Goal: Task Accomplishment & Management: Manage account settings

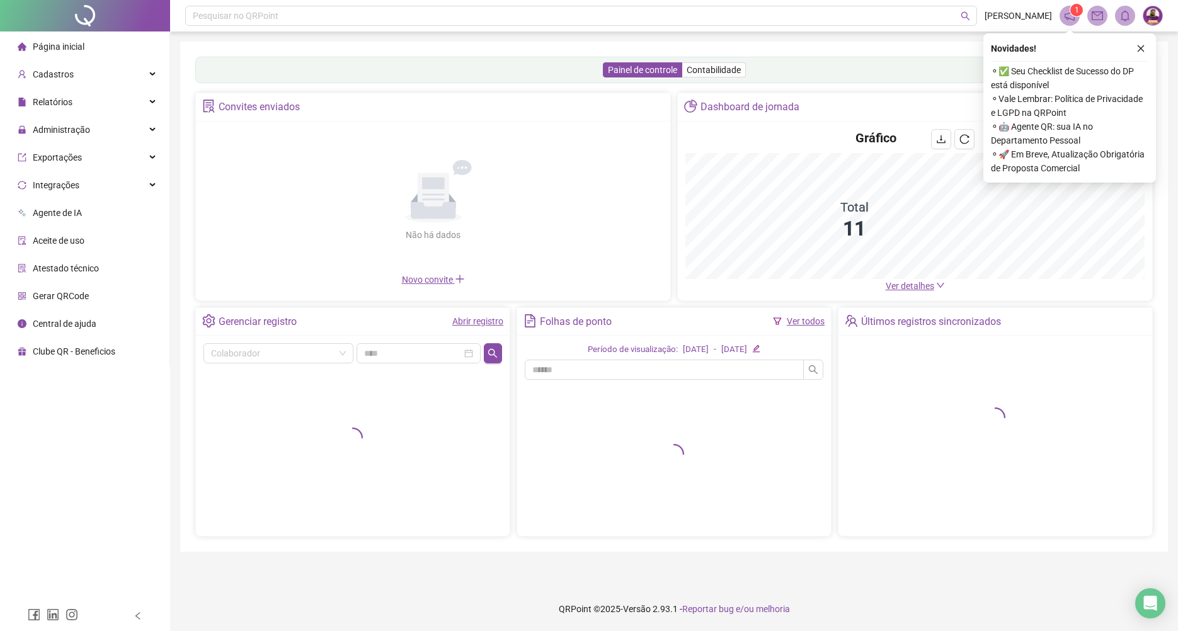
click at [485, 323] on link "Abrir registro" at bounding box center [477, 321] width 51 height 10
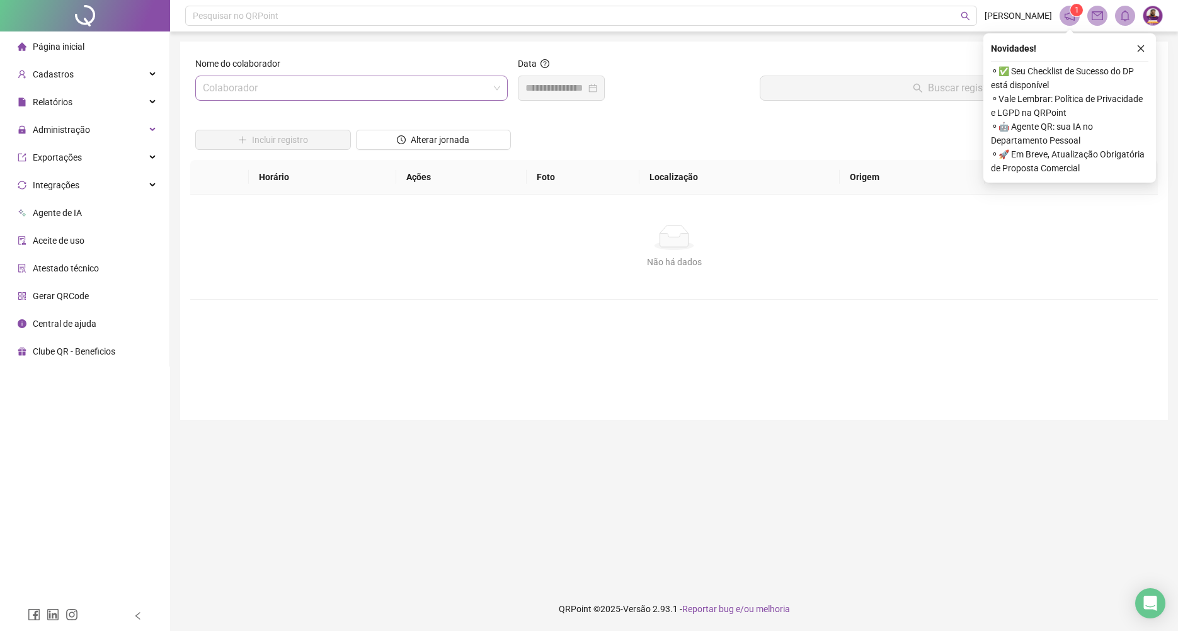
click at [391, 77] on input "search" at bounding box center [346, 88] width 286 height 24
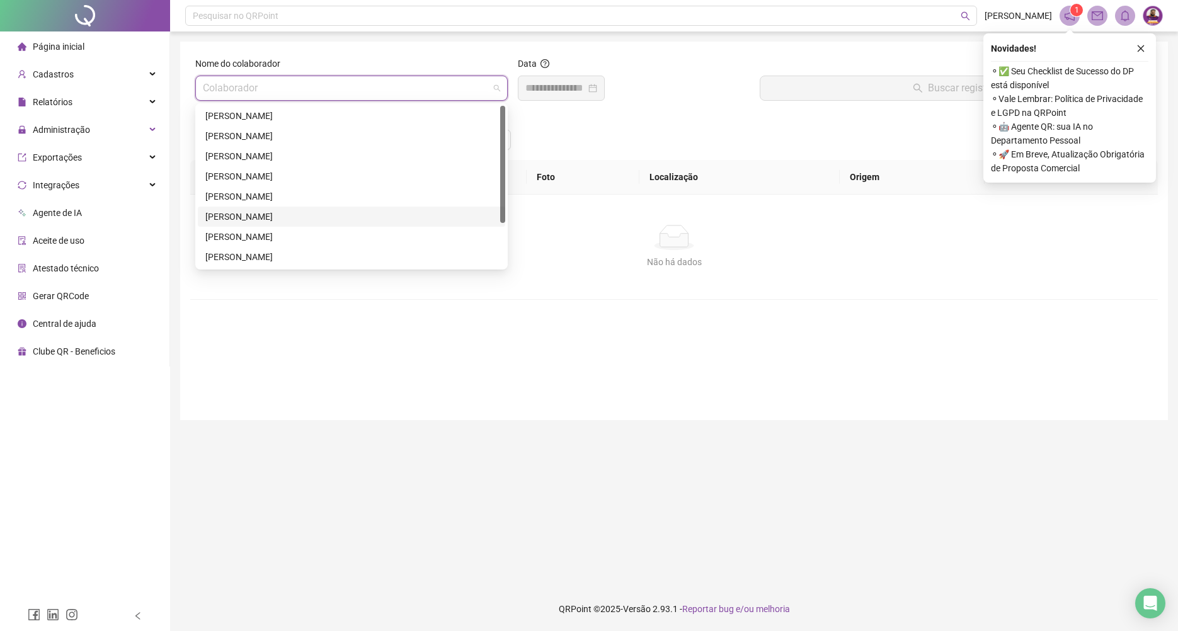
click at [310, 208] on div "[PERSON_NAME]" at bounding box center [352, 217] width 308 height 20
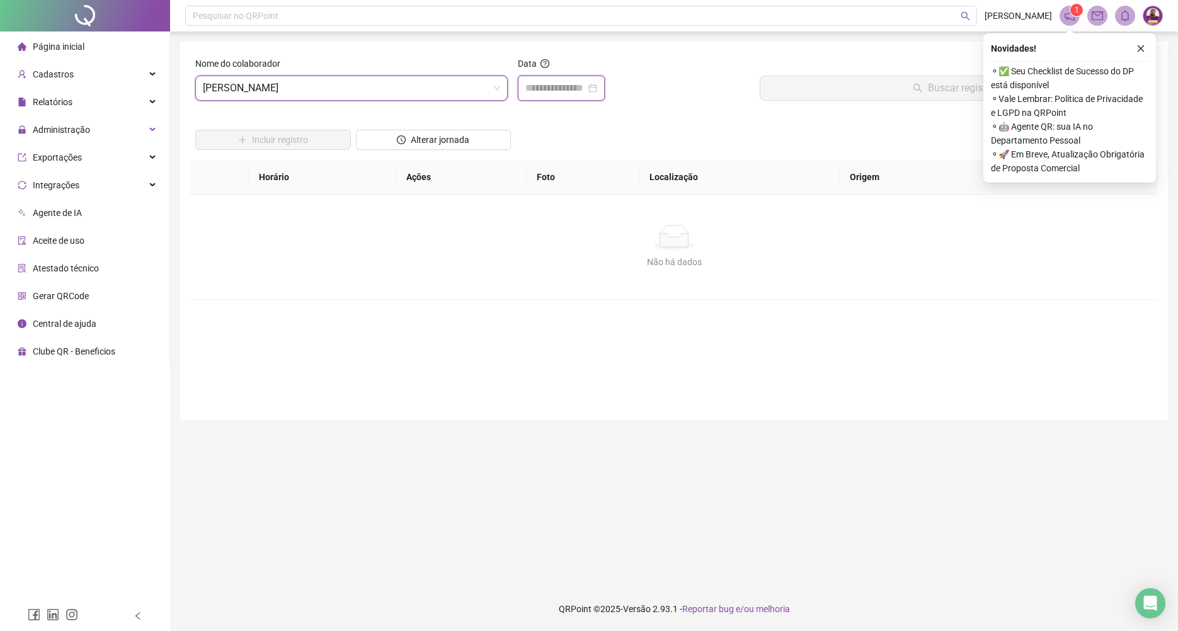
click at [571, 81] on input at bounding box center [556, 88] width 60 height 15
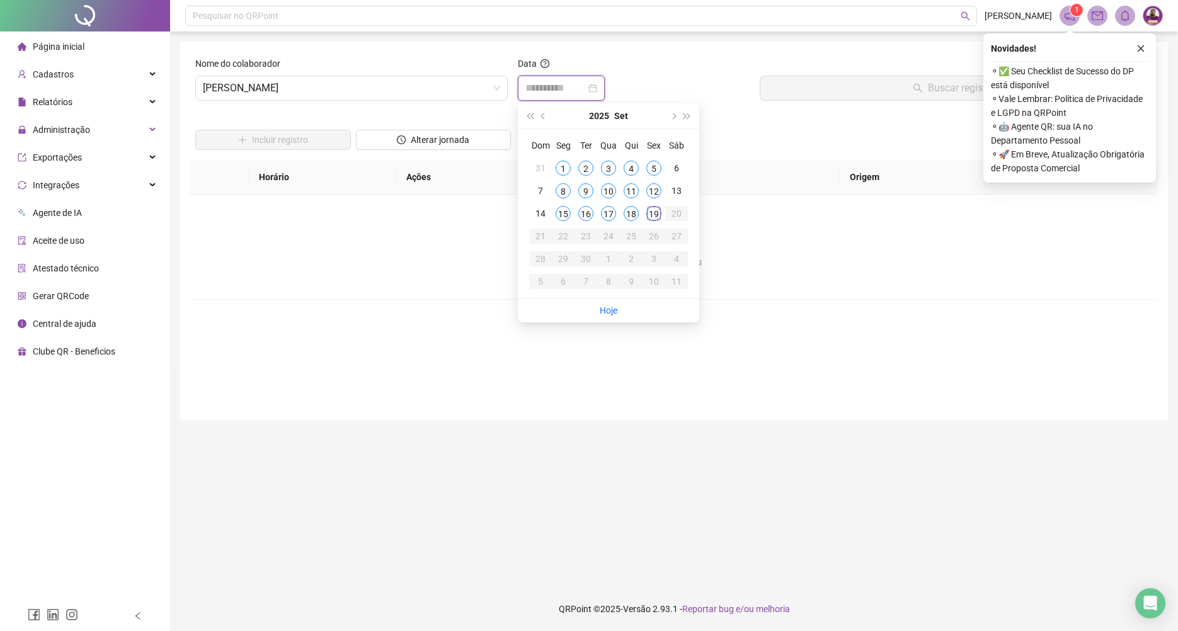
type input "**********"
click at [658, 216] on div "19" at bounding box center [654, 213] width 15 height 15
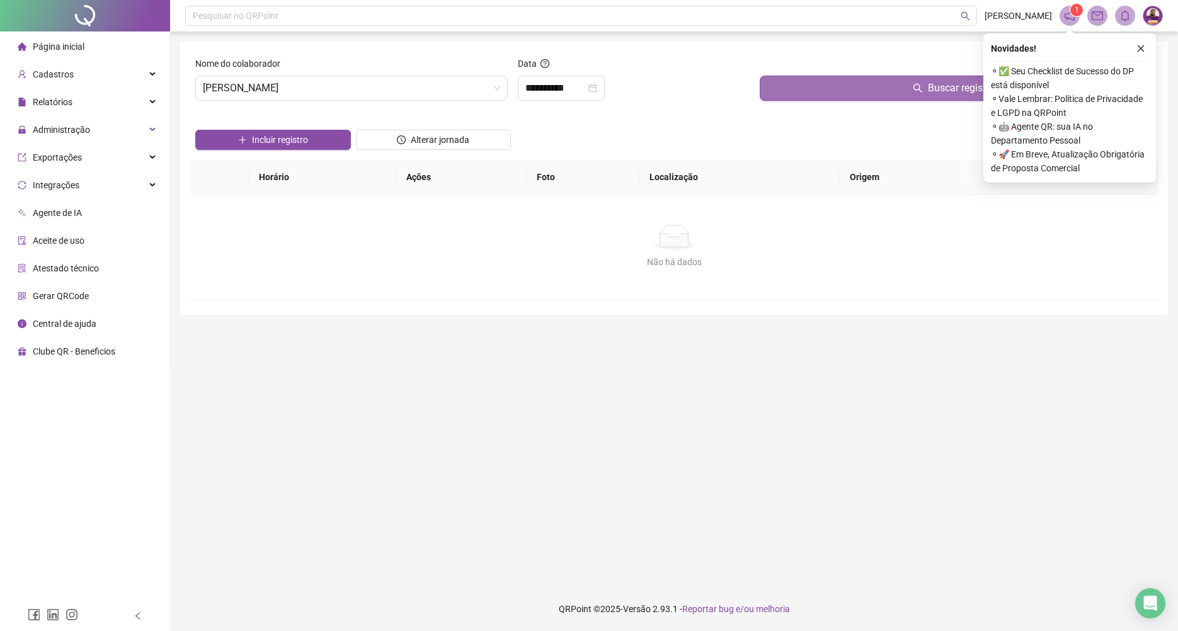
click at [804, 92] on button "Buscar registros" at bounding box center [956, 88] width 393 height 25
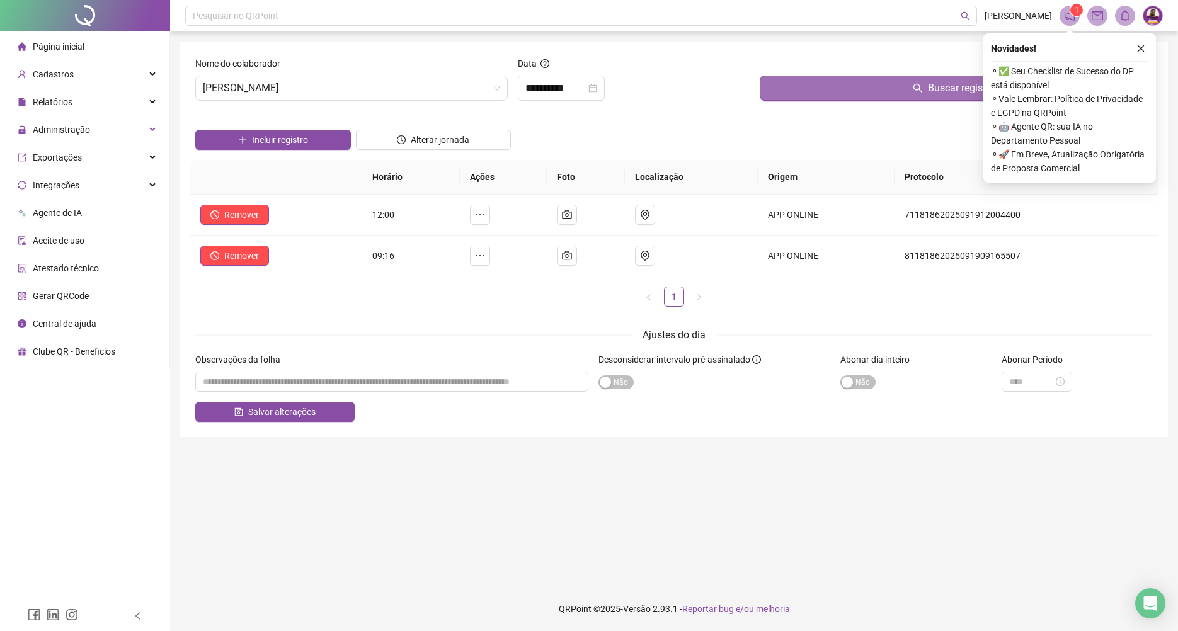
drag, startPoint x: 1137, startPoint y: 48, endPoint x: 1001, endPoint y: 77, distance: 139.8
click at [1136, 50] on button "button" at bounding box center [1141, 48] width 15 height 15
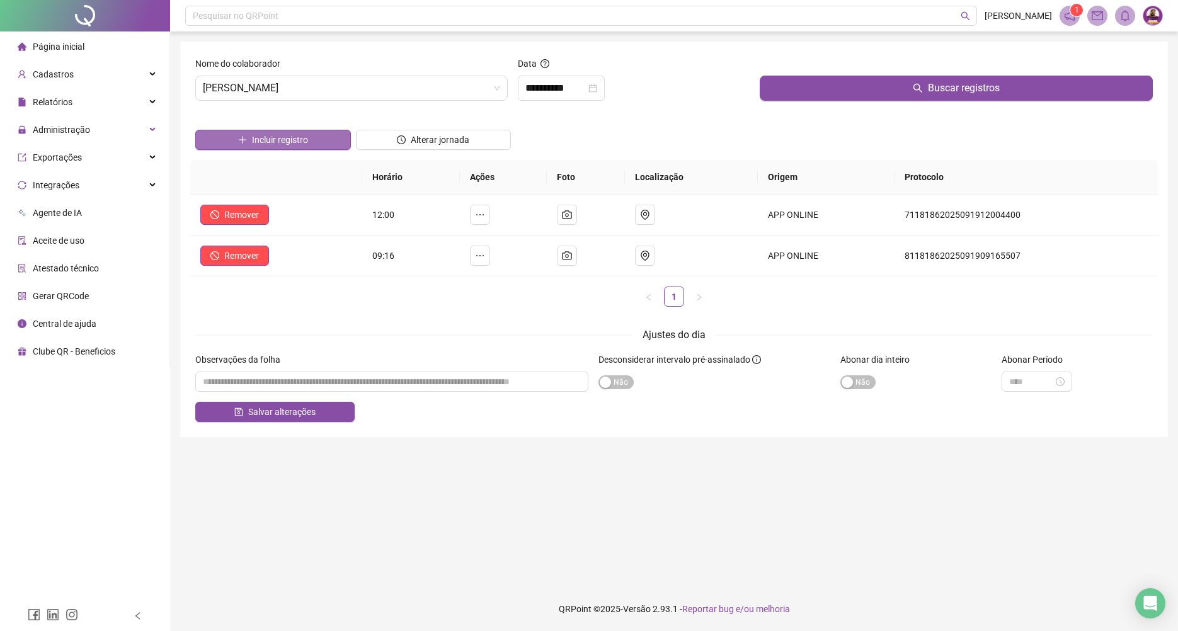
click at [323, 130] on button "Incluir registro" at bounding box center [273, 140] width 156 height 20
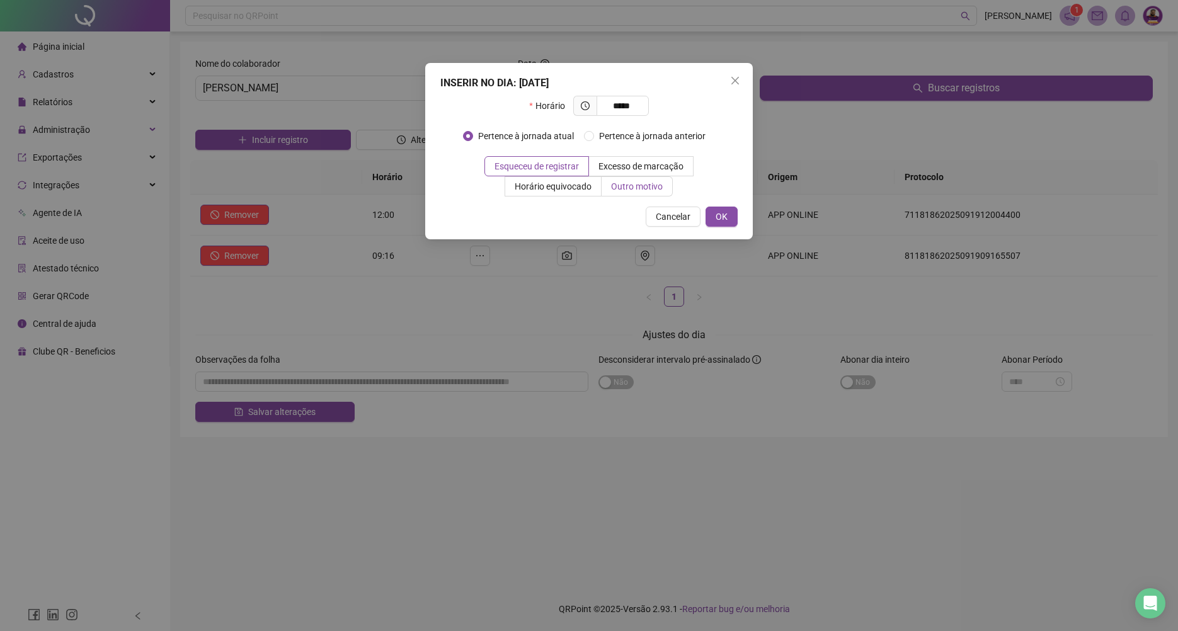
type input "*****"
click at [615, 188] on span "Outro motivo" at bounding box center [637, 186] width 52 height 10
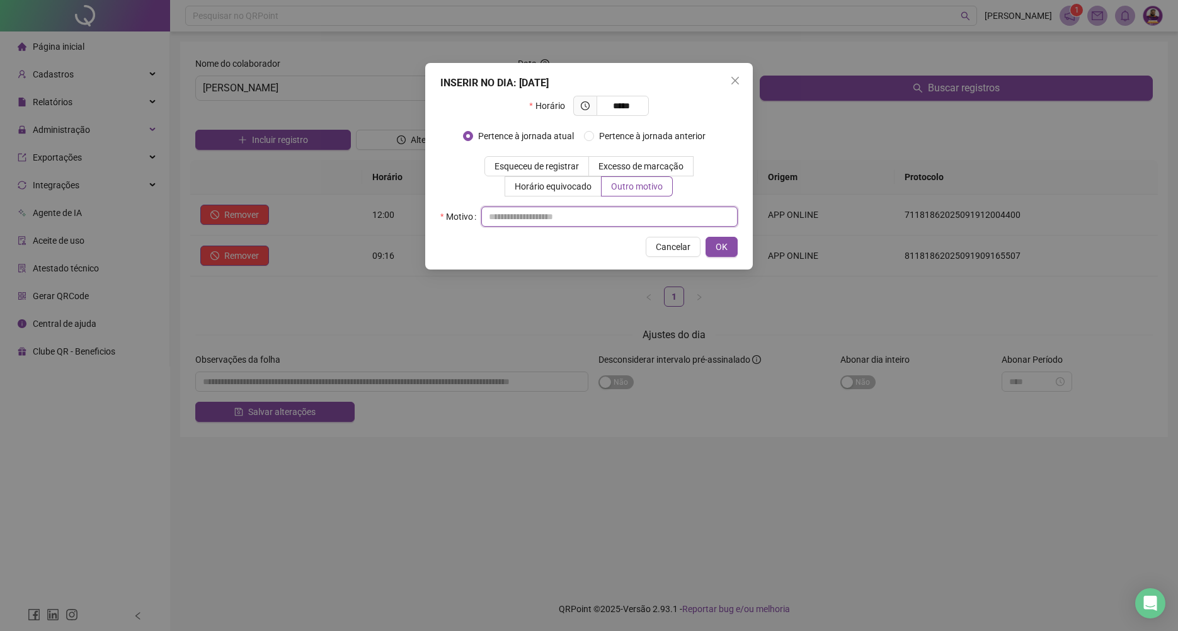
click at [601, 224] on input "text" at bounding box center [609, 217] width 256 height 20
type input "*"
click at [729, 260] on div "INSERIR NO DIA : [DATE] Horário ***** Pertence à jornada atual [GEOGRAPHIC_DATA…" at bounding box center [589, 166] width 328 height 207
click at [725, 247] on span "OK" at bounding box center [722, 247] width 12 height 14
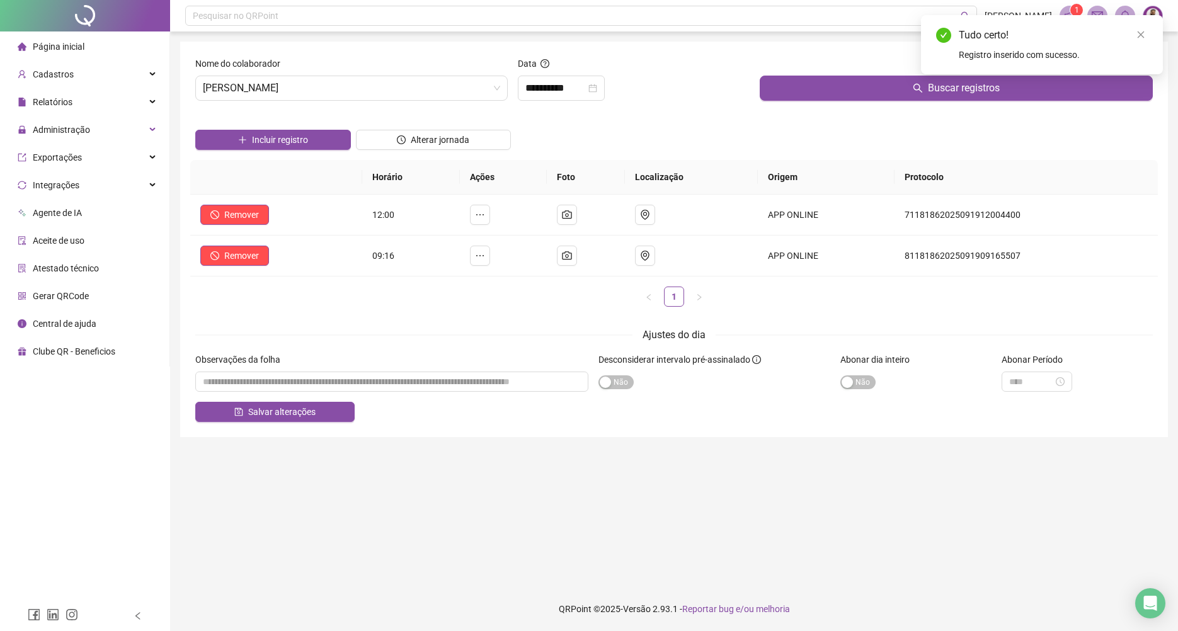
click at [275, 72] on div "Nome do colaborador" at bounding box center [351, 66] width 313 height 19
click at [291, 77] on span "[PERSON_NAME]" at bounding box center [351, 88] width 297 height 24
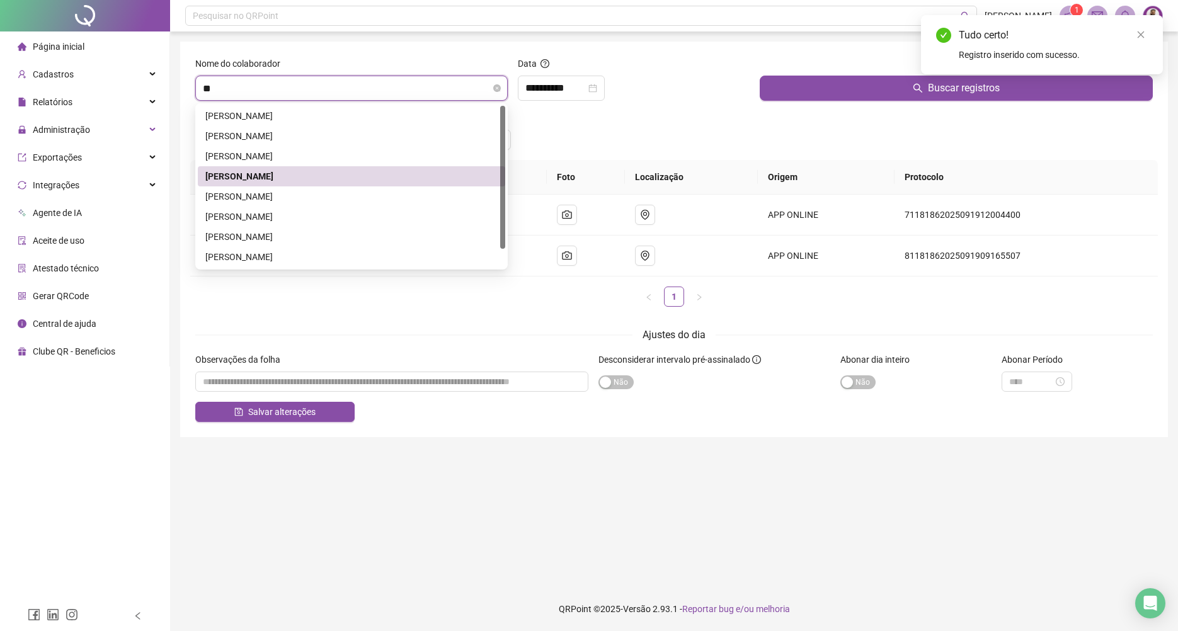
type input "***"
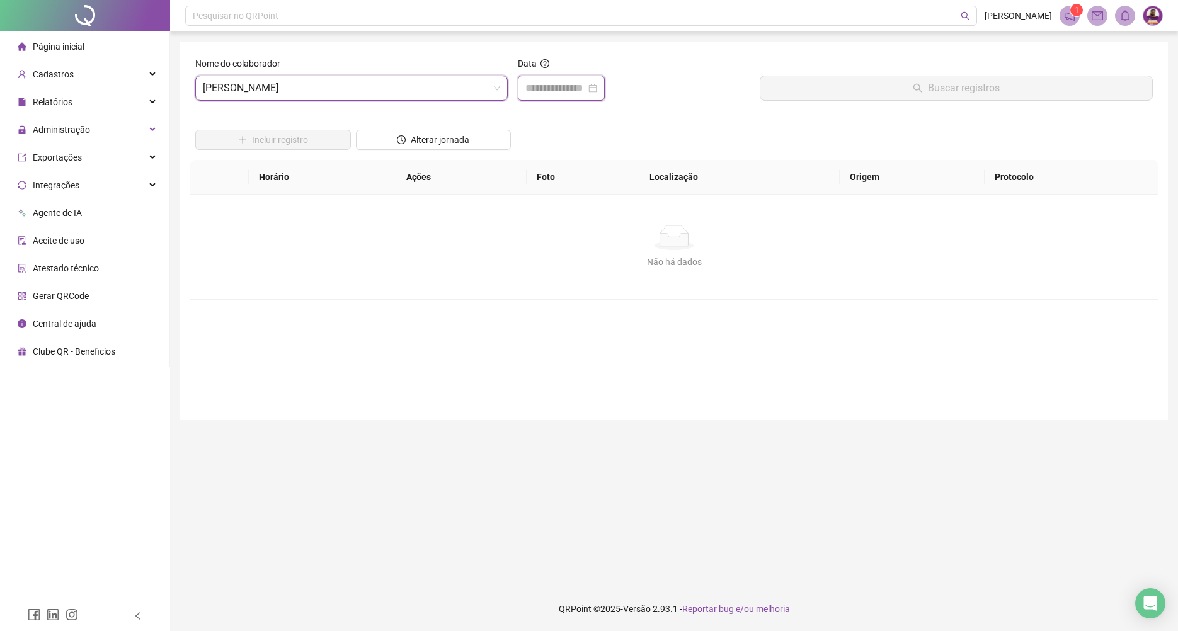
click at [541, 92] on input at bounding box center [556, 88] width 60 height 15
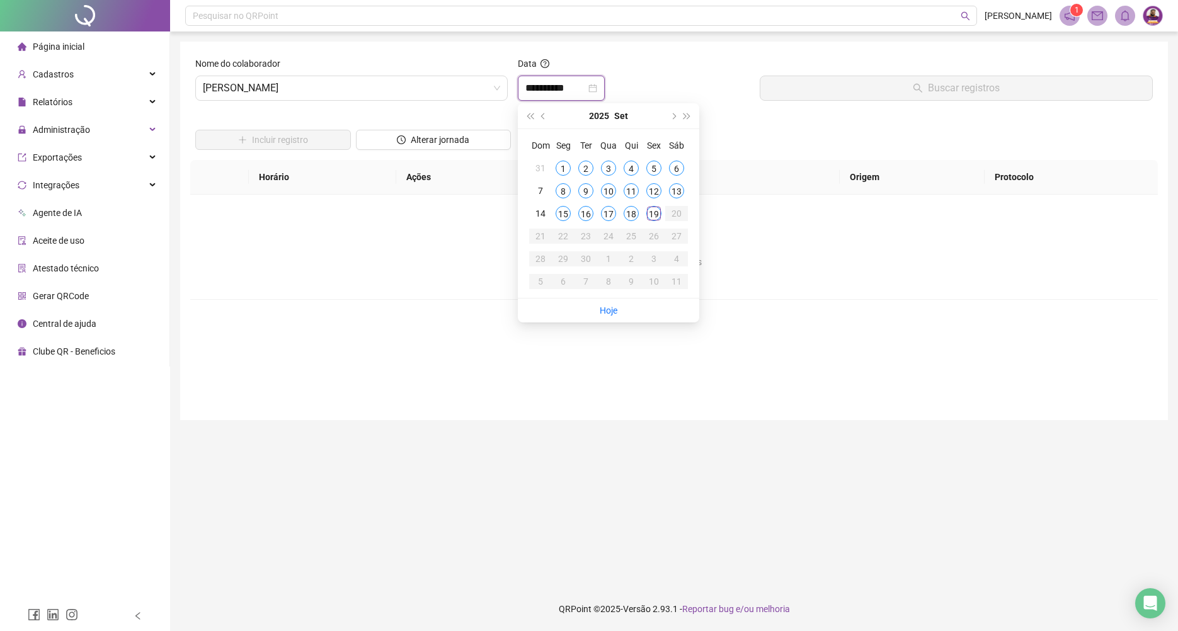
type input "**********"
click at [654, 221] on div "19" at bounding box center [654, 213] width 15 height 15
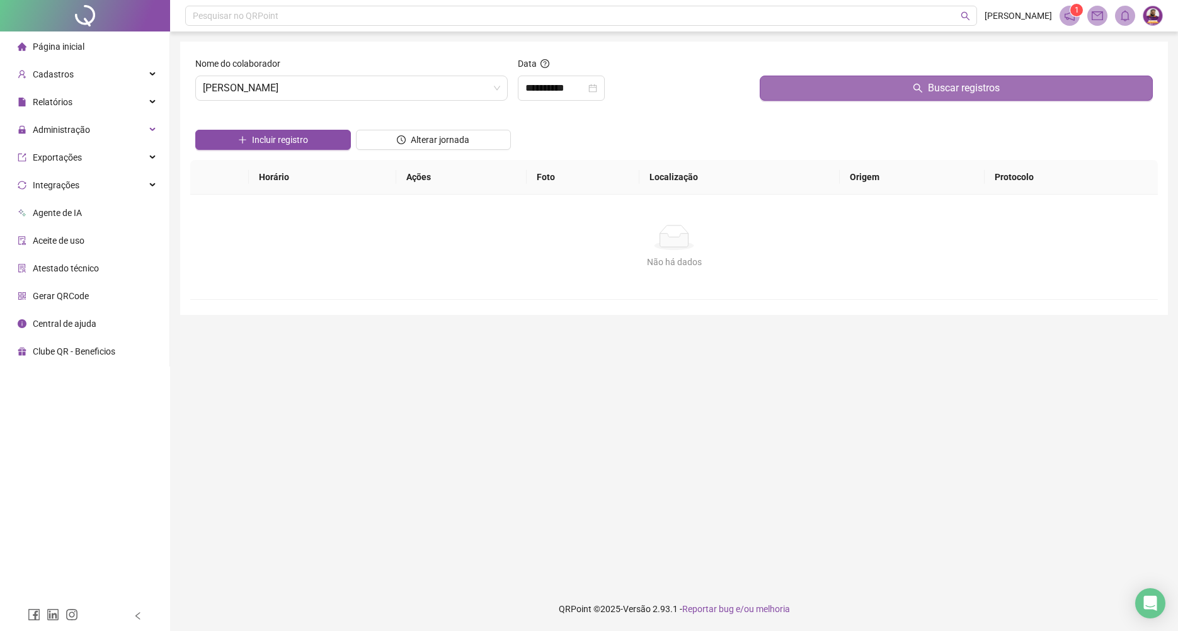
click at [788, 83] on button "Buscar registros" at bounding box center [956, 88] width 393 height 25
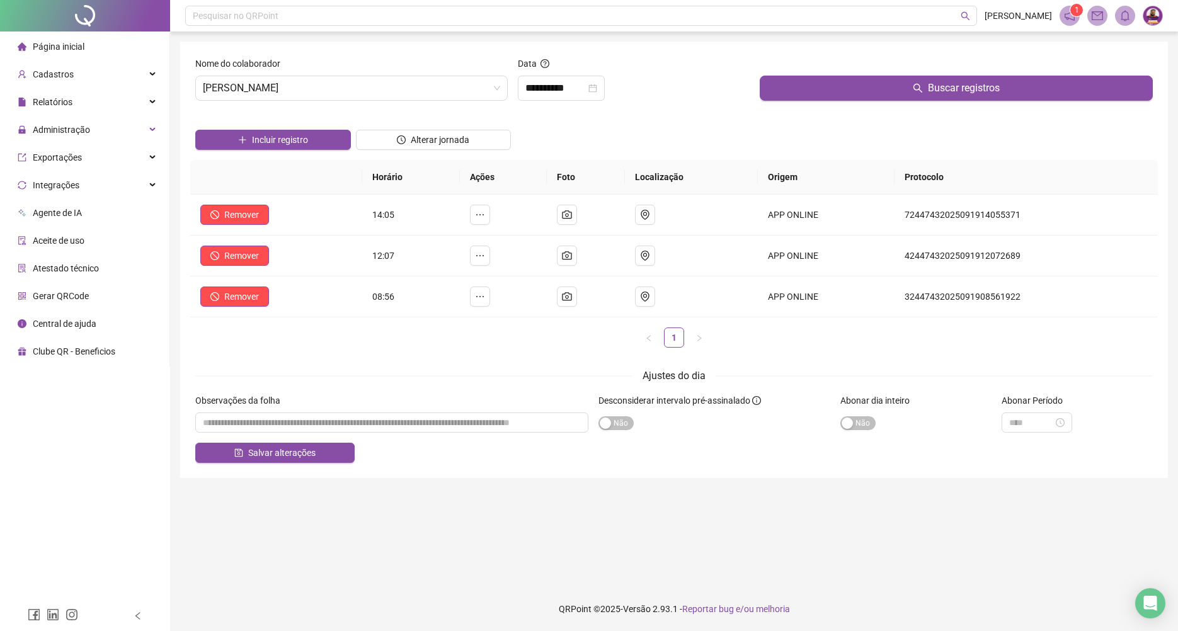
click at [33, 144] on ul "Página inicial Cadastros Relatórios Administração Exportações Integrações Agent…" at bounding box center [85, 199] width 170 height 335
drag, startPoint x: 47, startPoint y: 126, endPoint x: 49, endPoint y: 137, distance: 11.5
click at [47, 127] on span "Administração" at bounding box center [61, 130] width 57 height 10
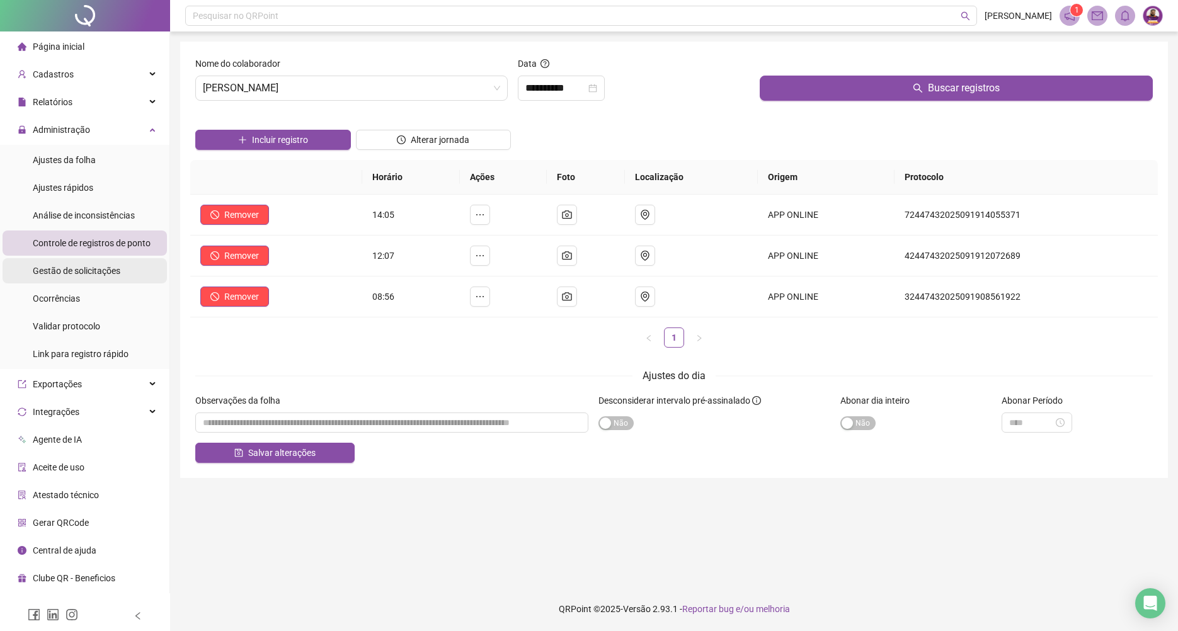
click at [79, 278] on div "Gestão de solicitações" at bounding box center [77, 270] width 88 height 25
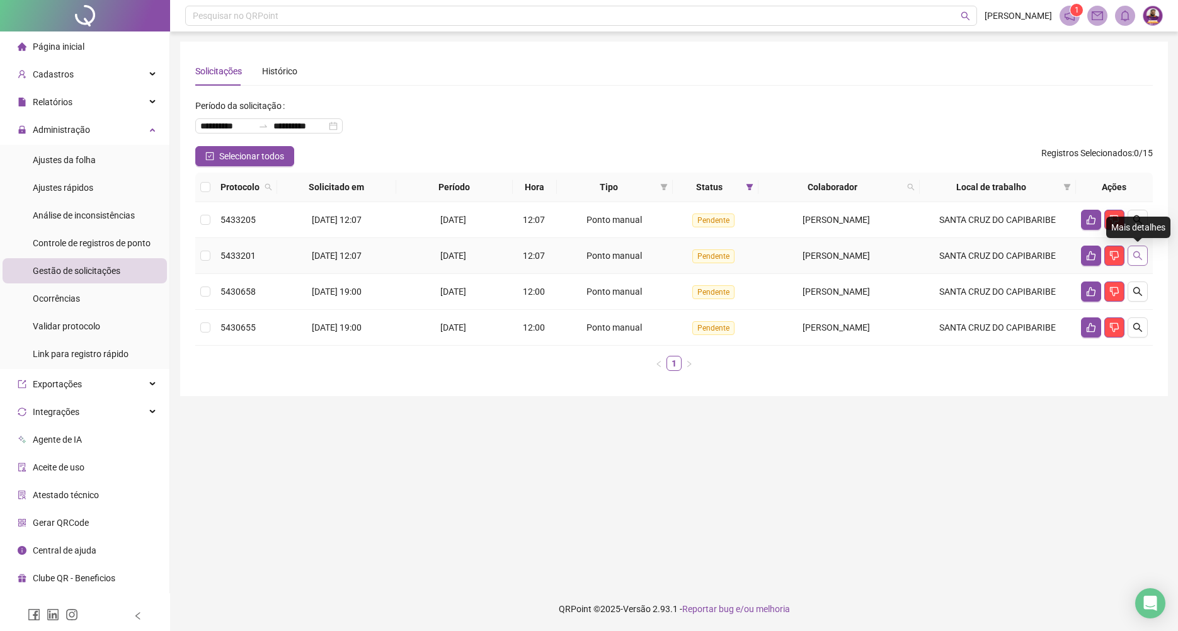
click at [1143, 256] on icon "search" at bounding box center [1138, 256] width 10 height 10
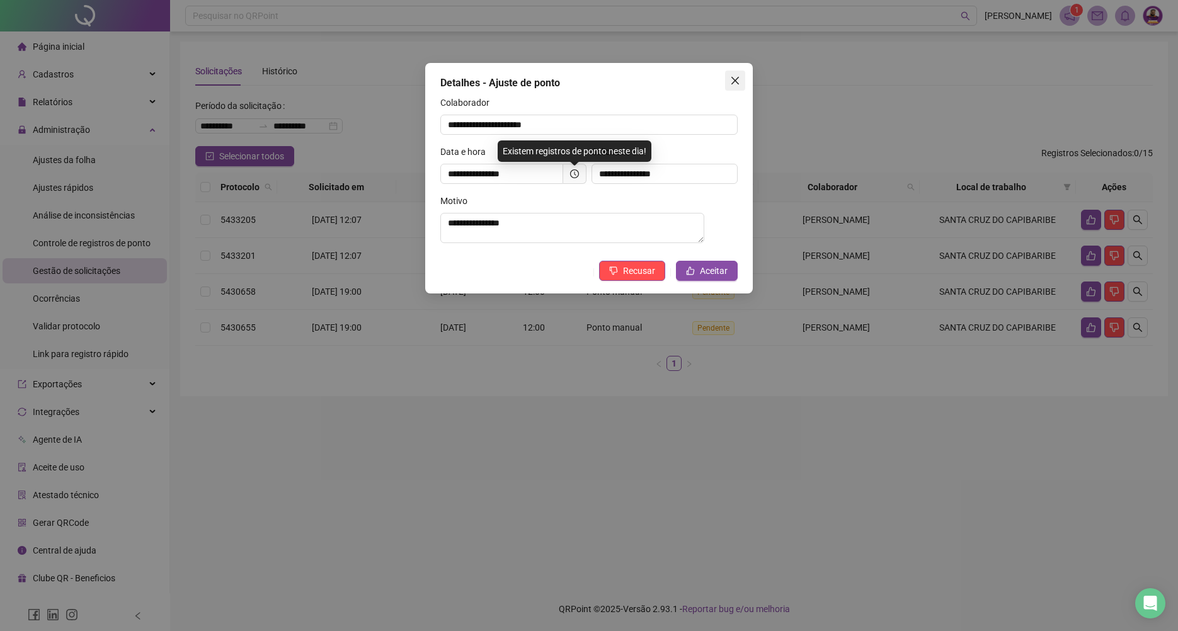
click at [739, 79] on icon "close" at bounding box center [735, 81] width 10 height 10
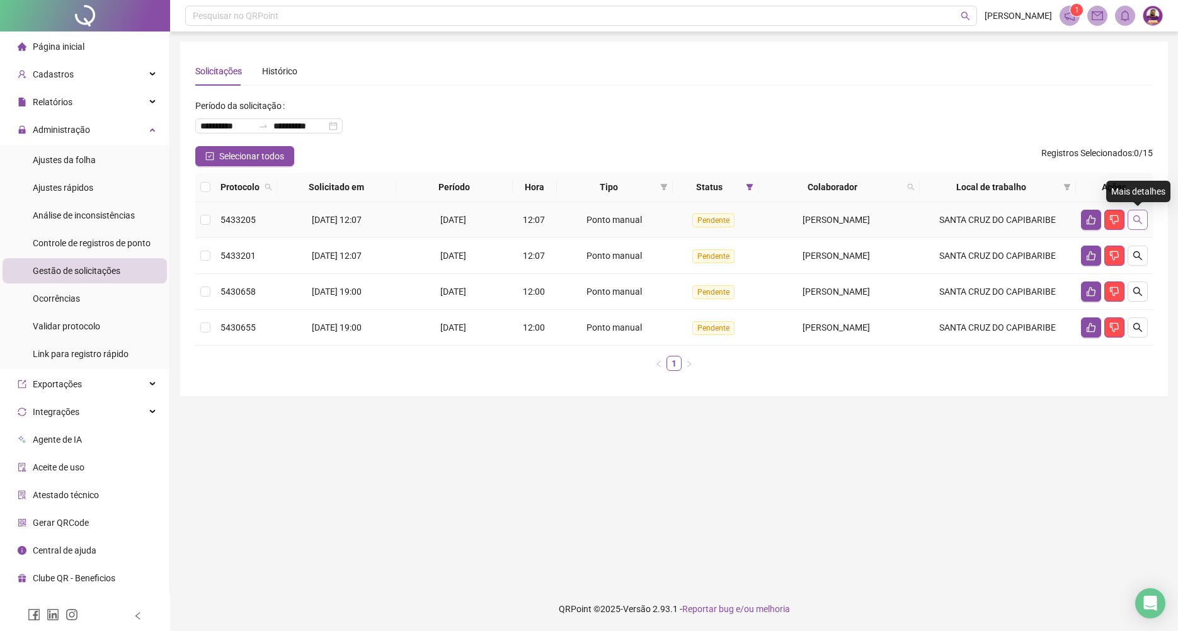
click at [1134, 223] on icon "search" at bounding box center [1138, 220] width 10 height 10
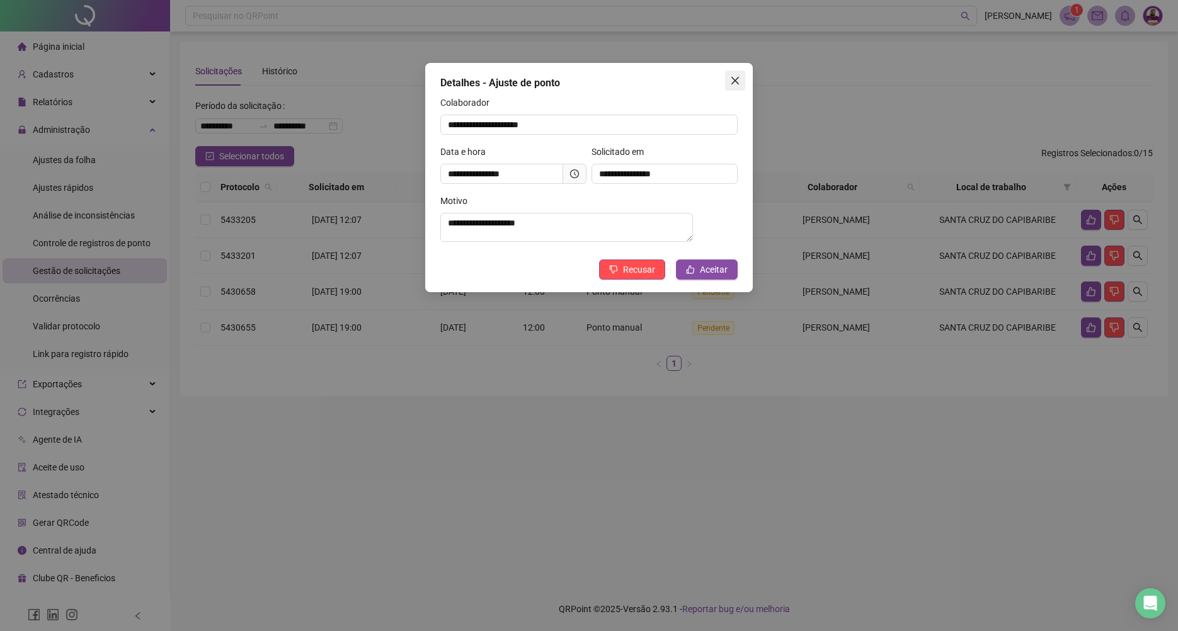
click at [728, 76] on span "Close" at bounding box center [735, 81] width 20 height 10
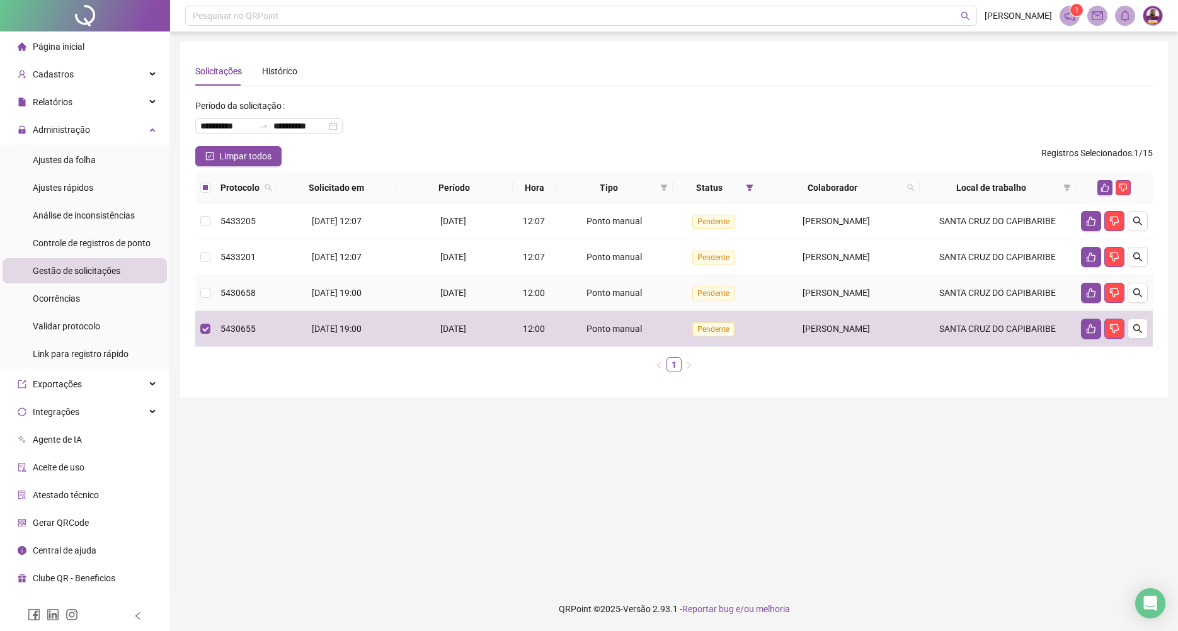
click at [205, 301] on td at bounding box center [205, 293] width 20 height 36
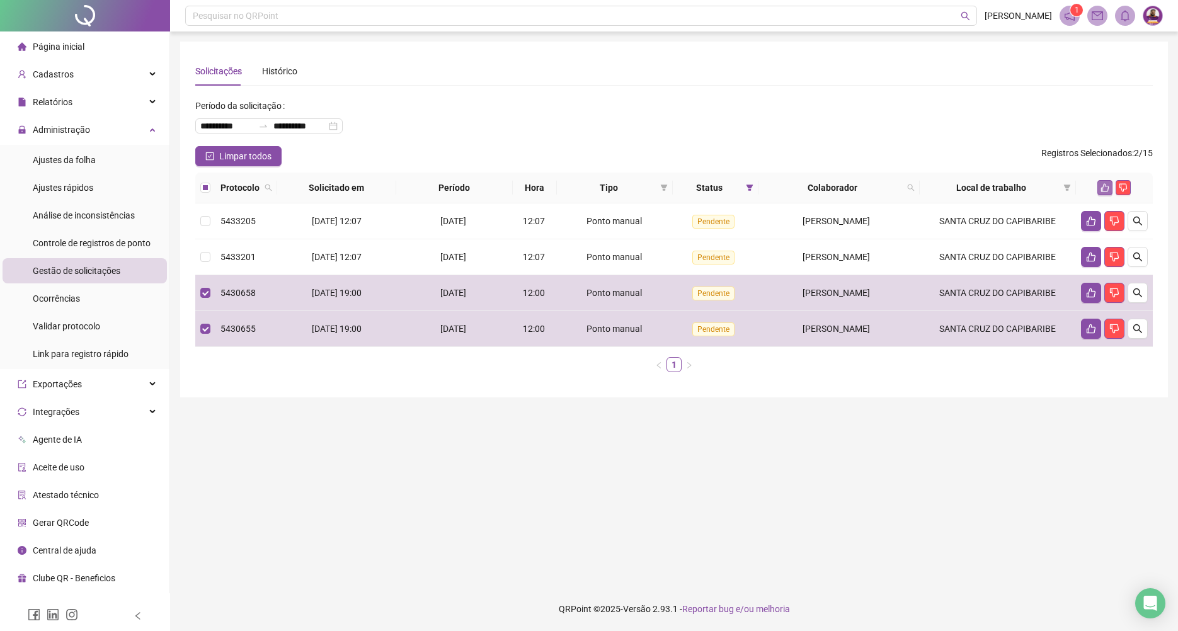
click at [1100, 190] on button "button" at bounding box center [1105, 187] width 15 height 15
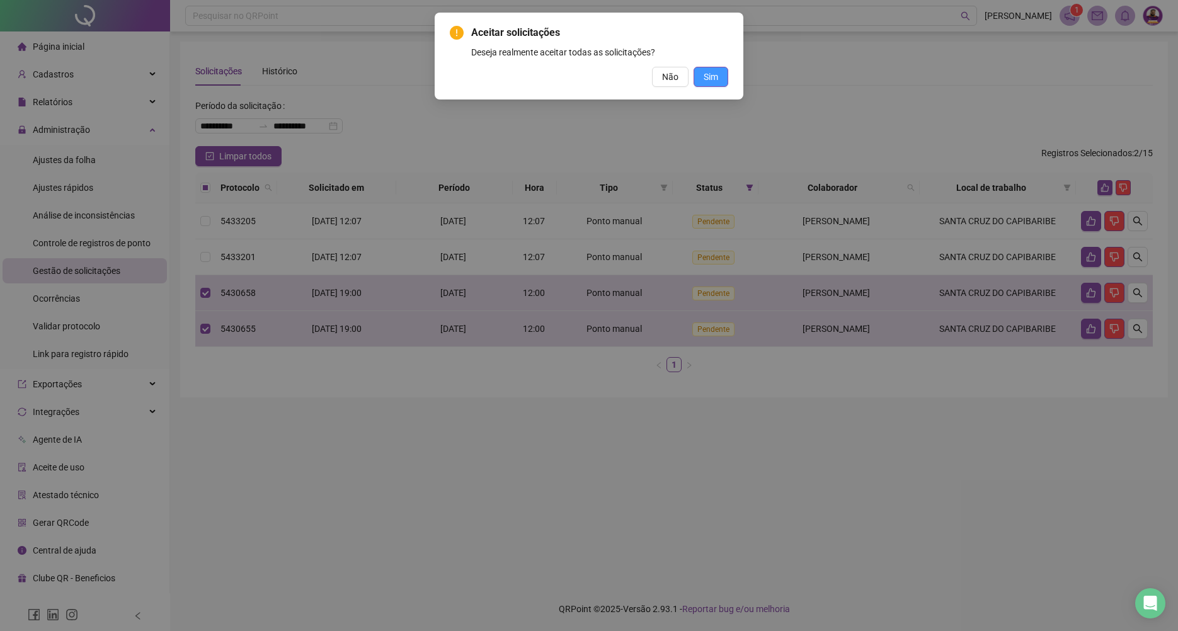
click at [722, 79] on button "Sim" at bounding box center [711, 77] width 35 height 20
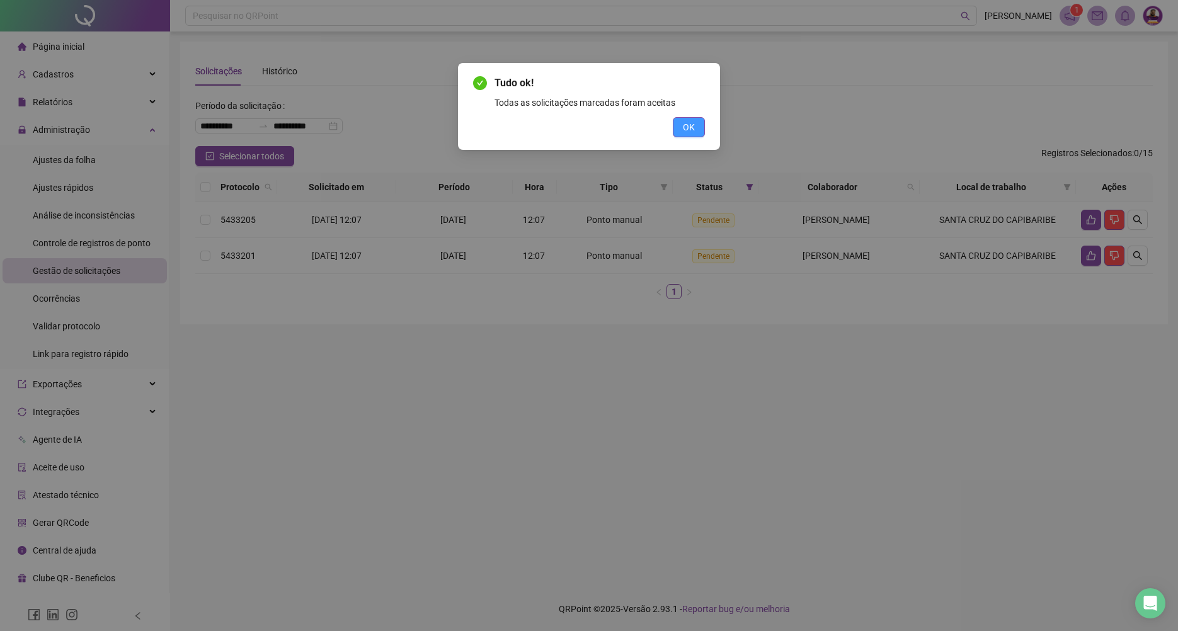
click at [703, 134] on button "OK" at bounding box center [689, 127] width 32 height 20
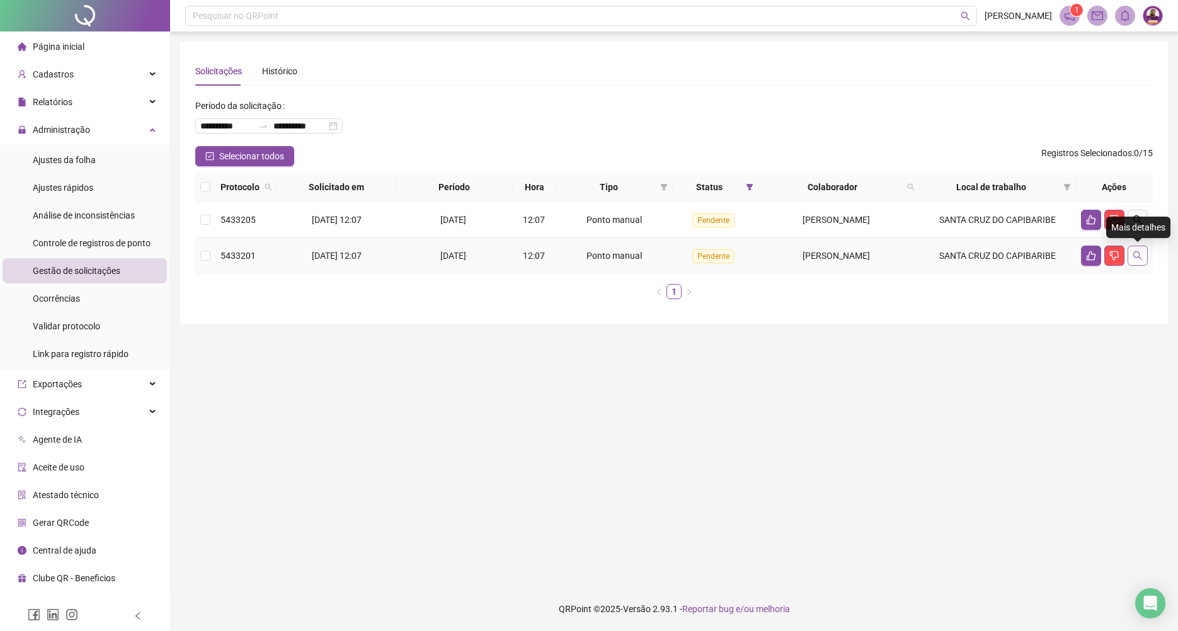
click at [1135, 257] on icon "search" at bounding box center [1138, 255] width 9 height 9
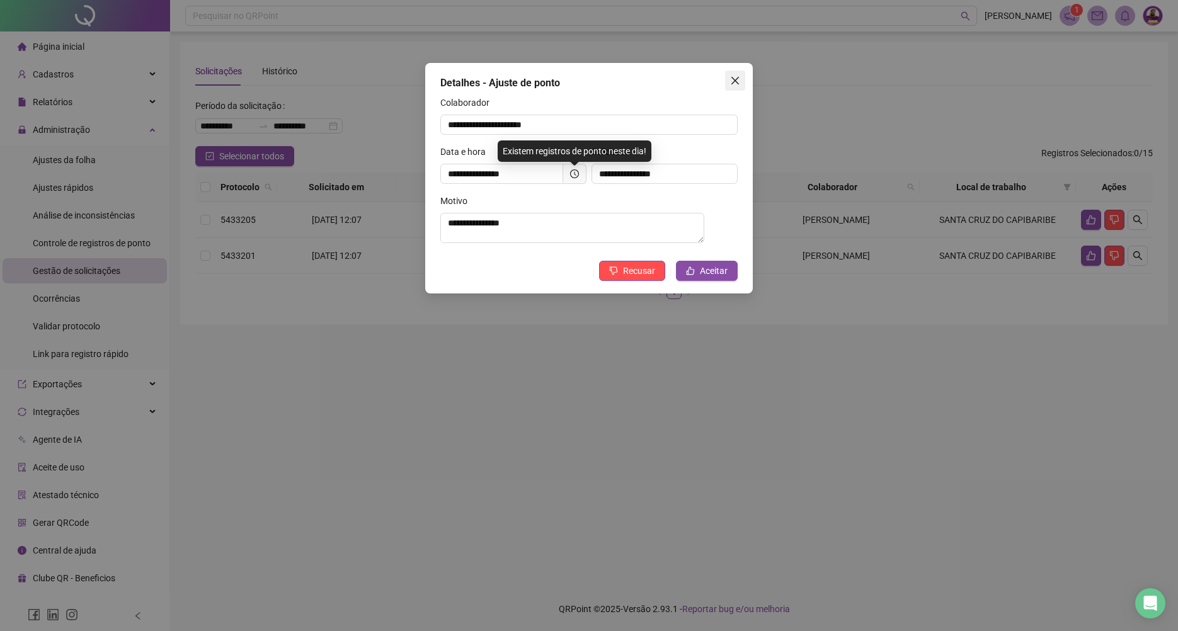
click at [734, 83] on icon "close" at bounding box center [736, 81] width 8 height 8
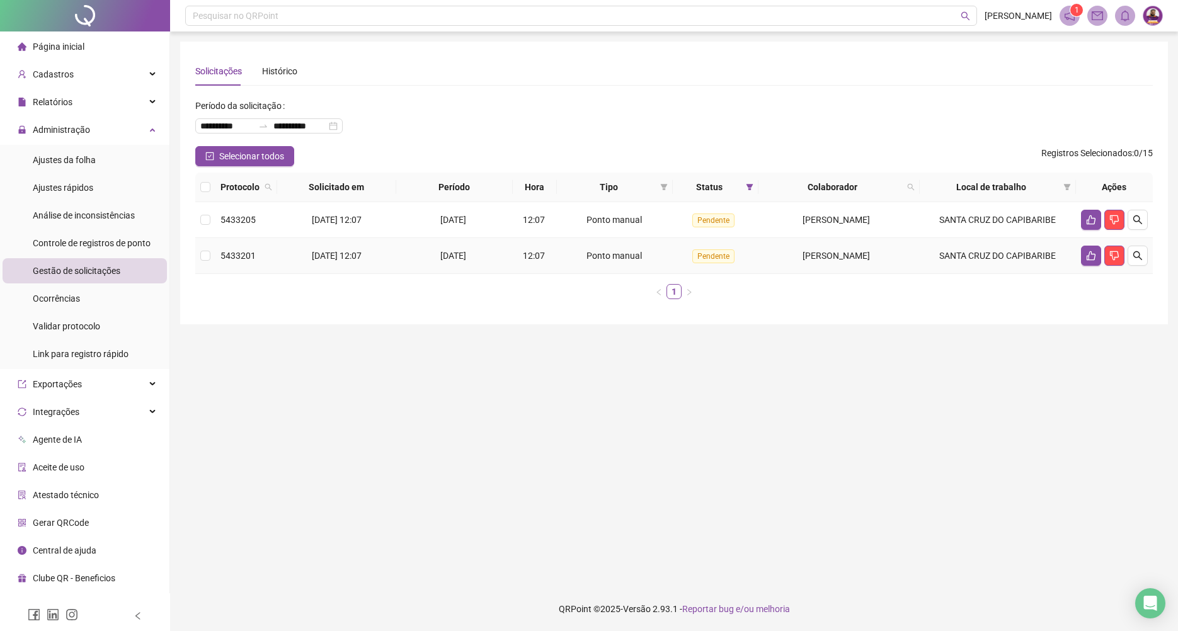
drag, startPoint x: 211, startPoint y: 250, endPoint x: 208, endPoint y: 236, distance: 14.2
click at [210, 250] on td at bounding box center [205, 256] width 20 height 36
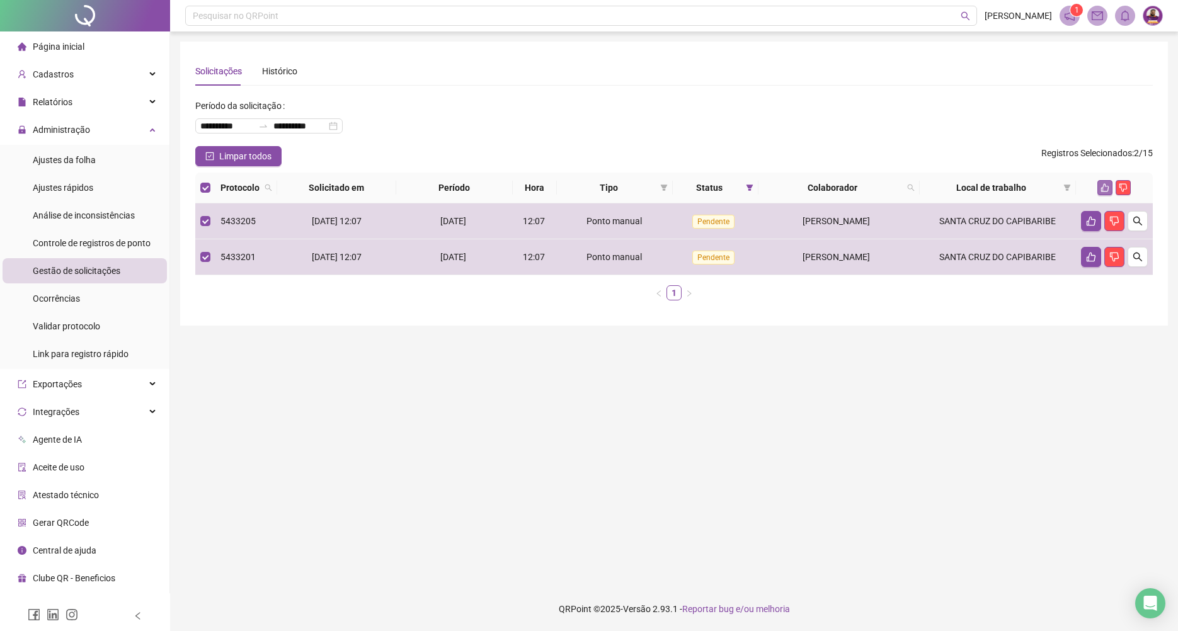
click at [1100, 185] on button "button" at bounding box center [1105, 187] width 15 height 15
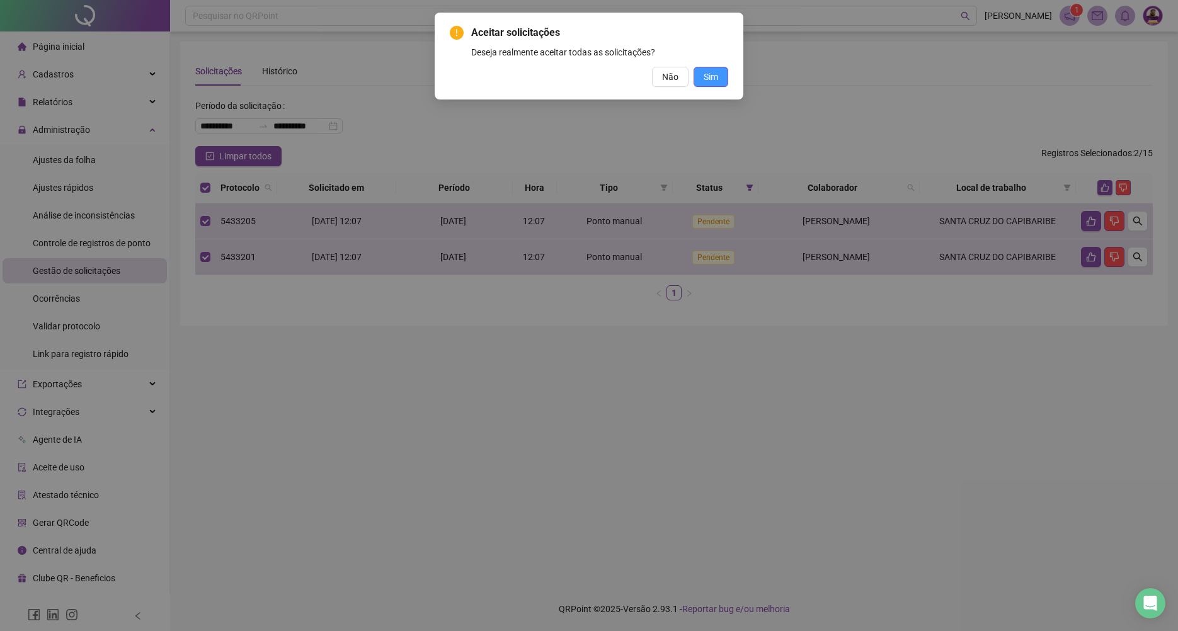
click at [698, 86] on button "Sim" at bounding box center [711, 77] width 35 height 20
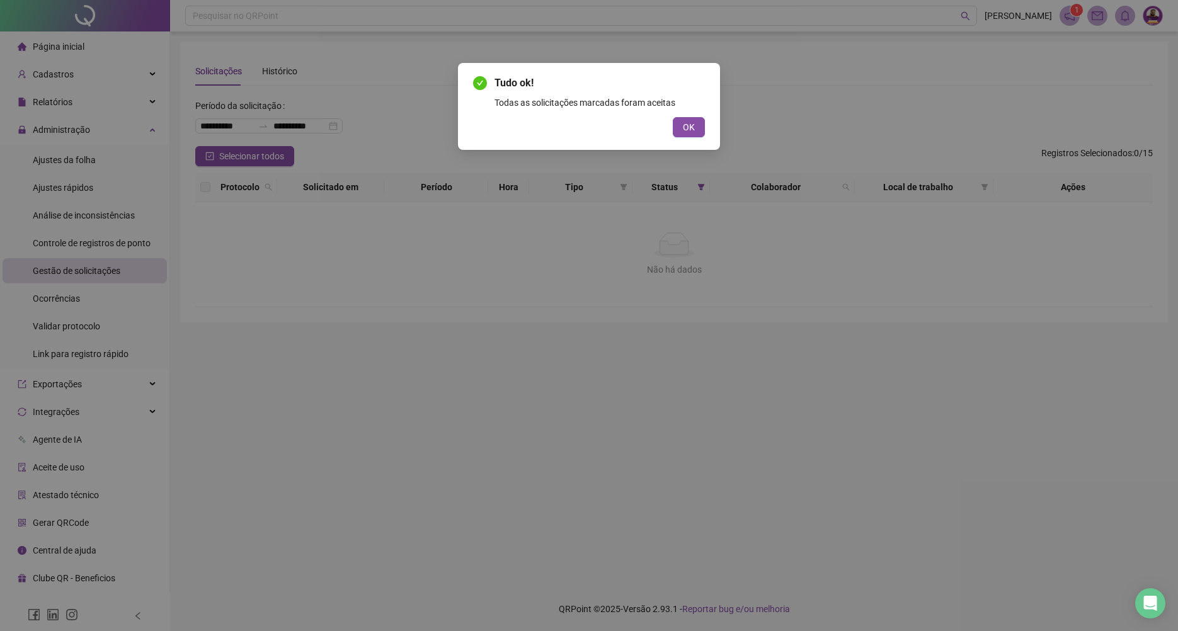
click at [708, 128] on div "Tudo ok! Todas as solicitações marcadas foram aceitas OK" at bounding box center [589, 106] width 262 height 87
click at [698, 127] on button "OK" at bounding box center [689, 127] width 32 height 20
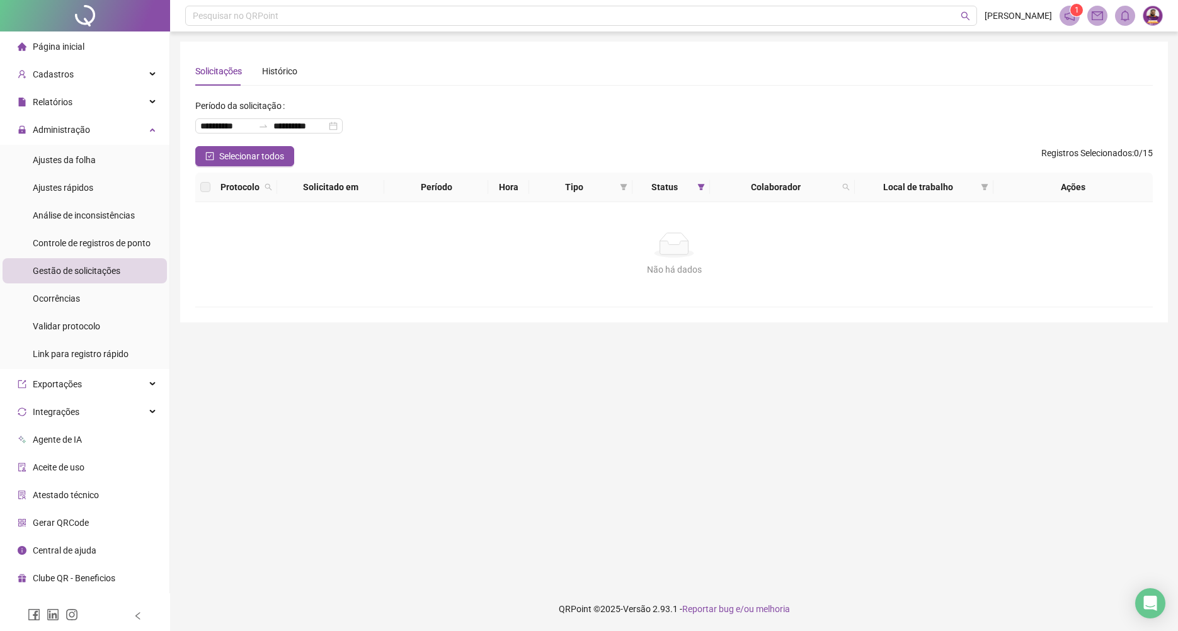
click at [61, 49] on span "Página inicial" at bounding box center [59, 47] width 52 height 10
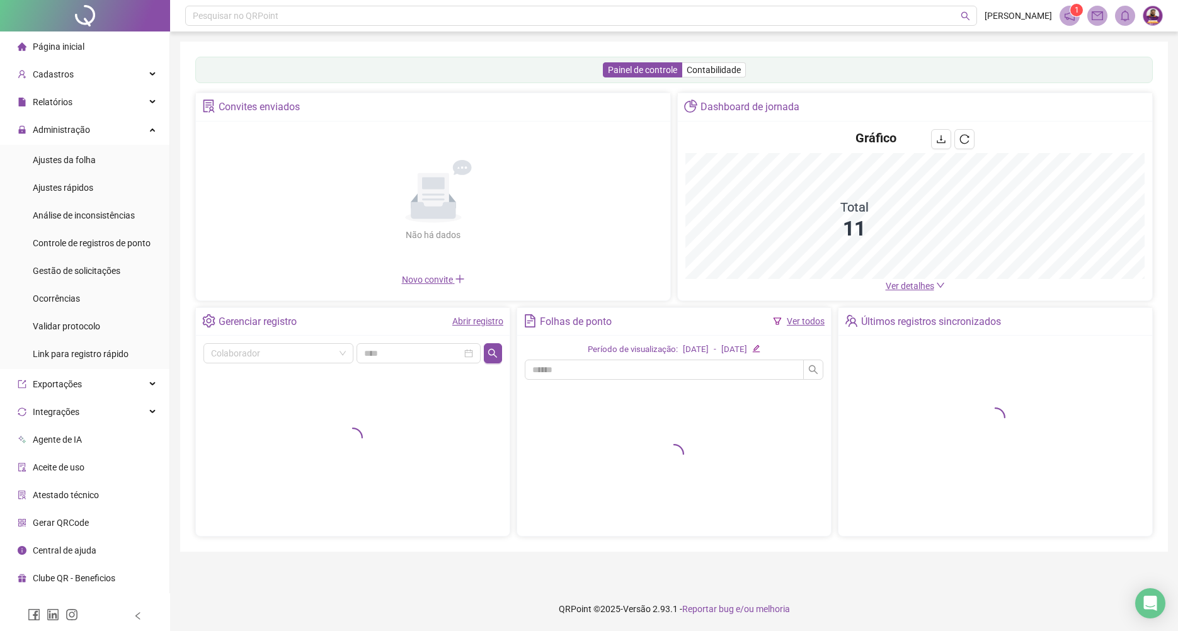
click at [472, 318] on link "Abrir registro" at bounding box center [477, 321] width 51 height 10
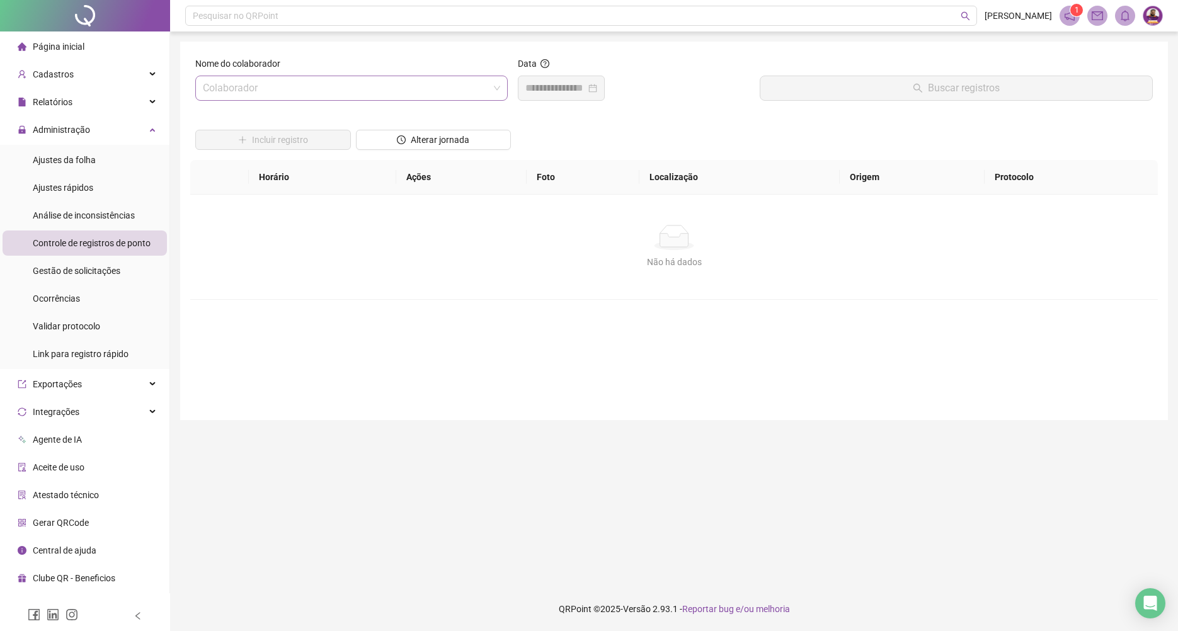
click at [418, 100] on input "search" at bounding box center [346, 88] width 286 height 24
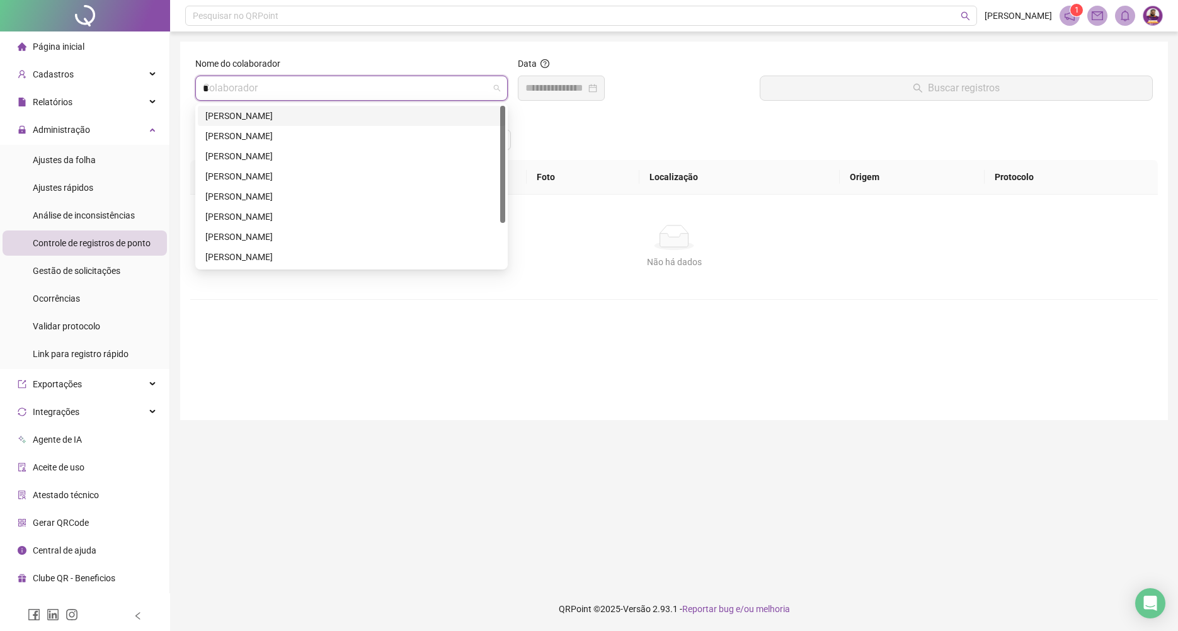
type input "**"
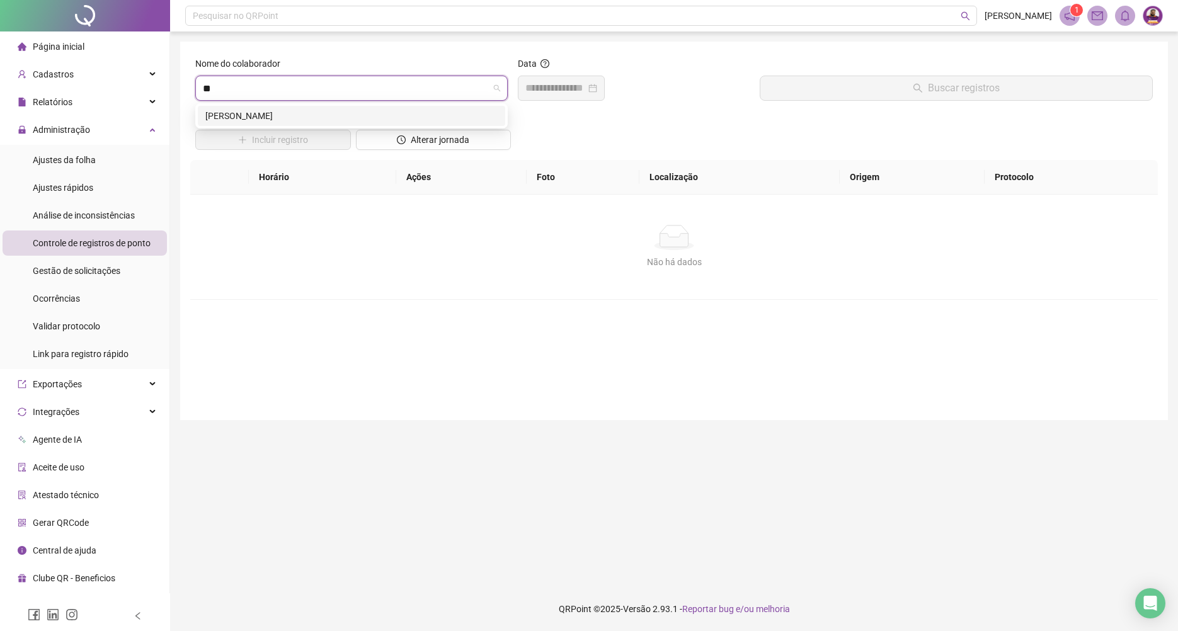
click at [410, 117] on div "[PERSON_NAME]" at bounding box center [351, 116] width 292 height 14
click at [560, 93] on input at bounding box center [556, 88] width 60 height 15
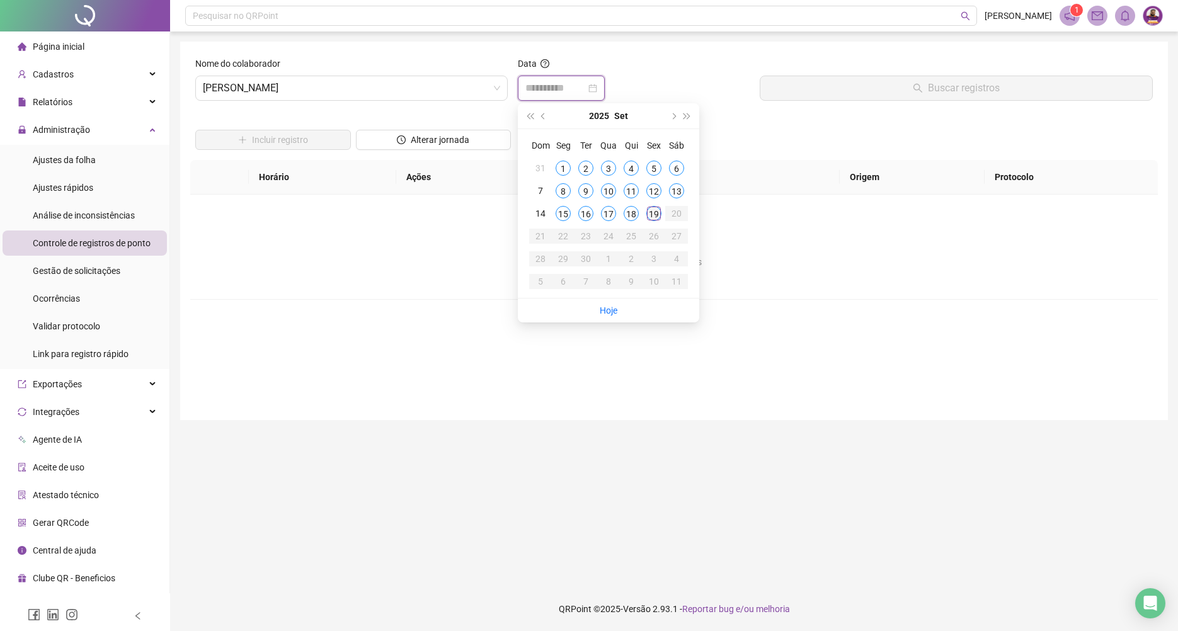
type input "**********"
click at [657, 218] on div "19" at bounding box center [654, 213] width 15 height 15
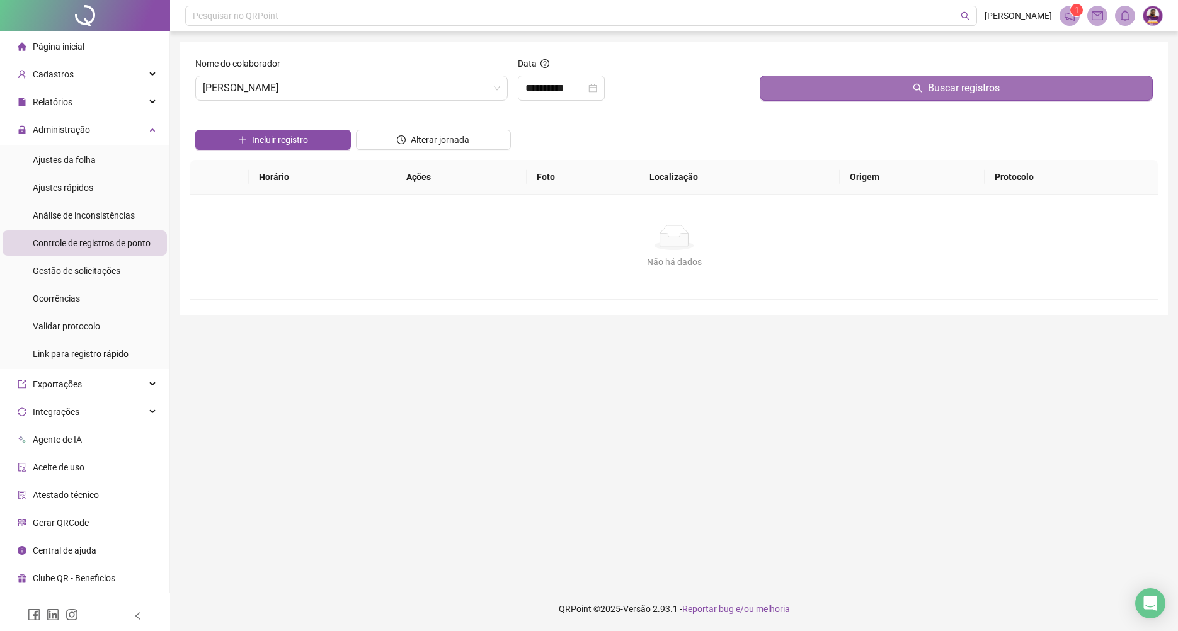
click at [790, 100] on button "Buscar registros" at bounding box center [956, 88] width 393 height 25
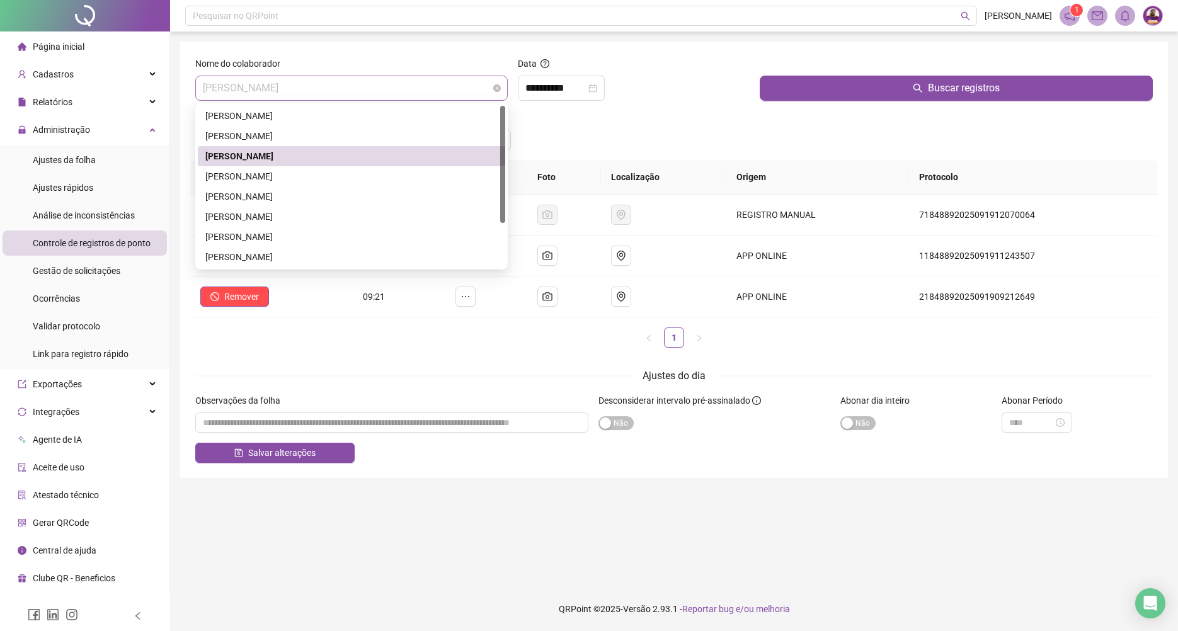
click at [405, 88] on span "[PERSON_NAME]" at bounding box center [351, 88] width 297 height 24
type input "**"
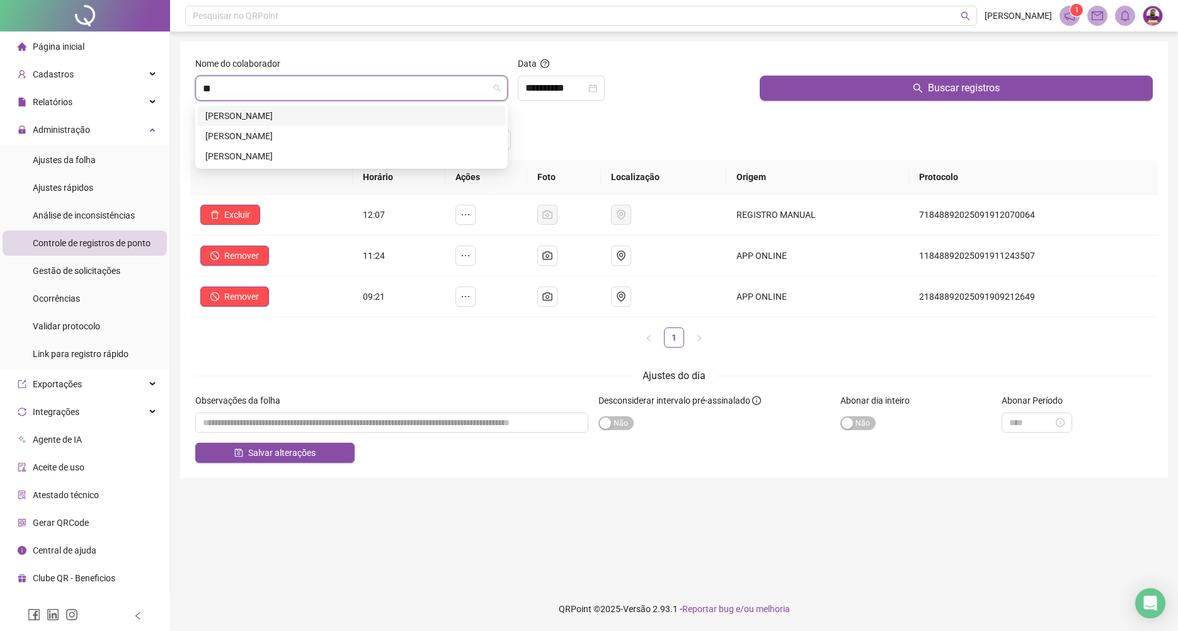
click at [403, 120] on div "[PERSON_NAME]" at bounding box center [351, 116] width 292 height 14
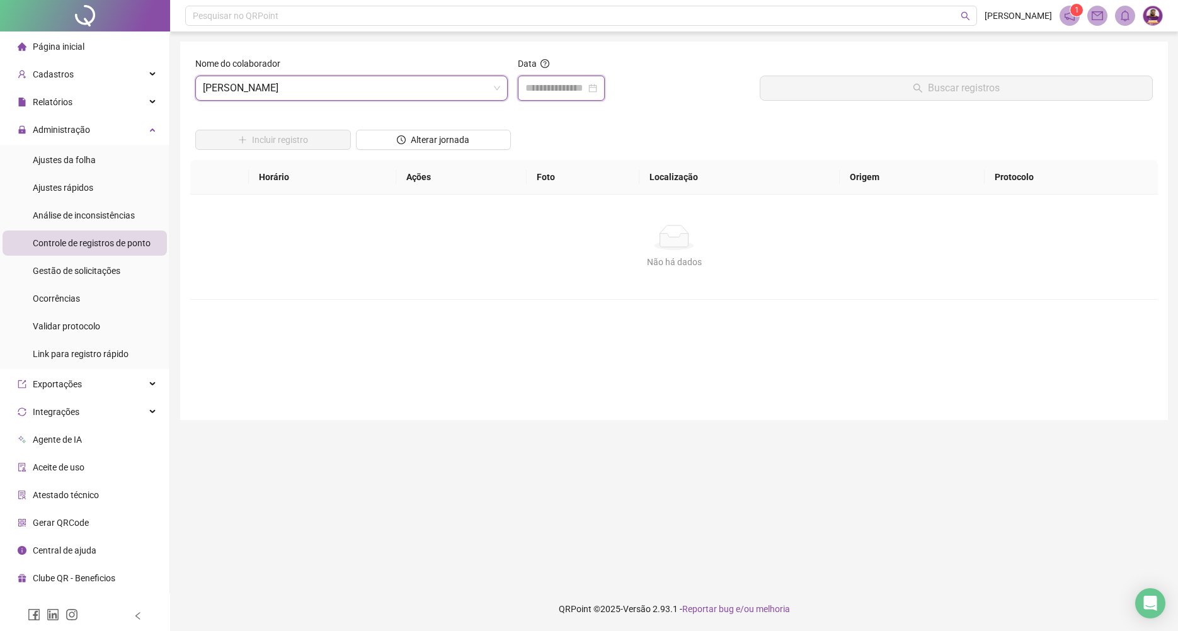
click at [536, 93] on input at bounding box center [556, 88] width 60 height 15
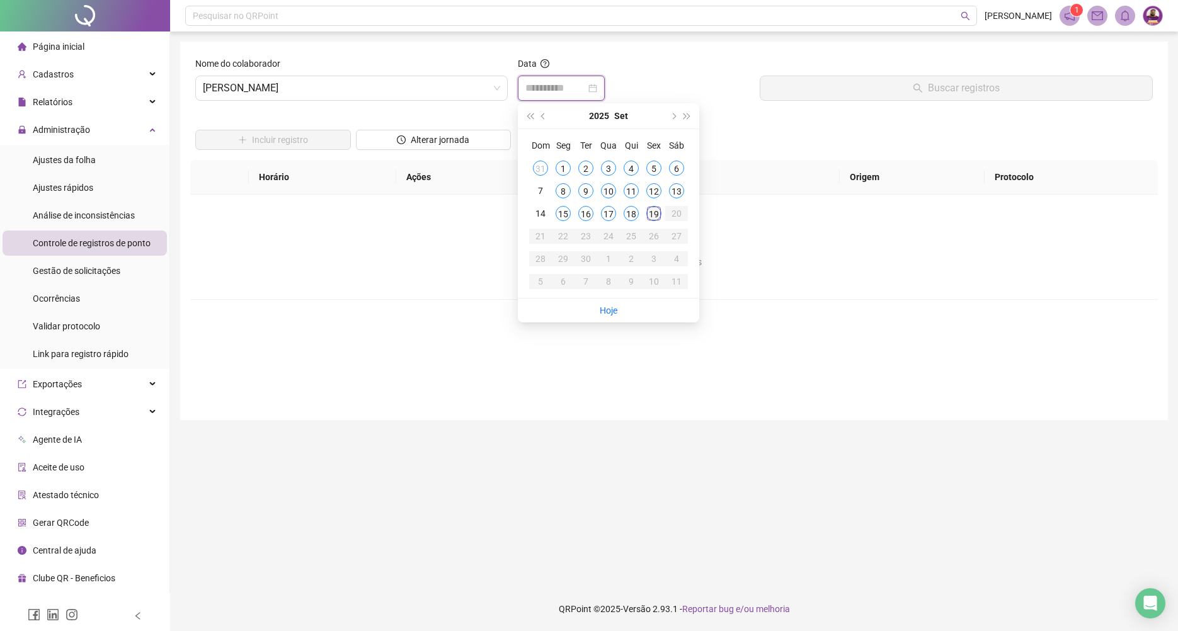
type input "**********"
click at [652, 209] on div "19" at bounding box center [654, 213] width 15 height 15
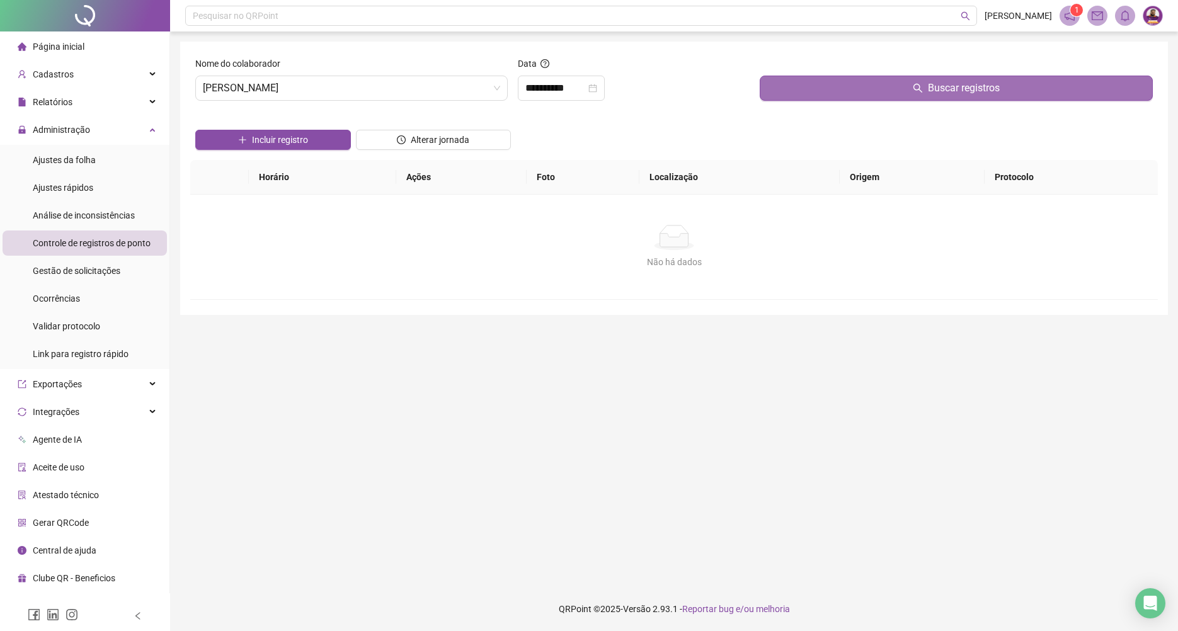
click at [860, 88] on button "Buscar registros" at bounding box center [956, 88] width 393 height 25
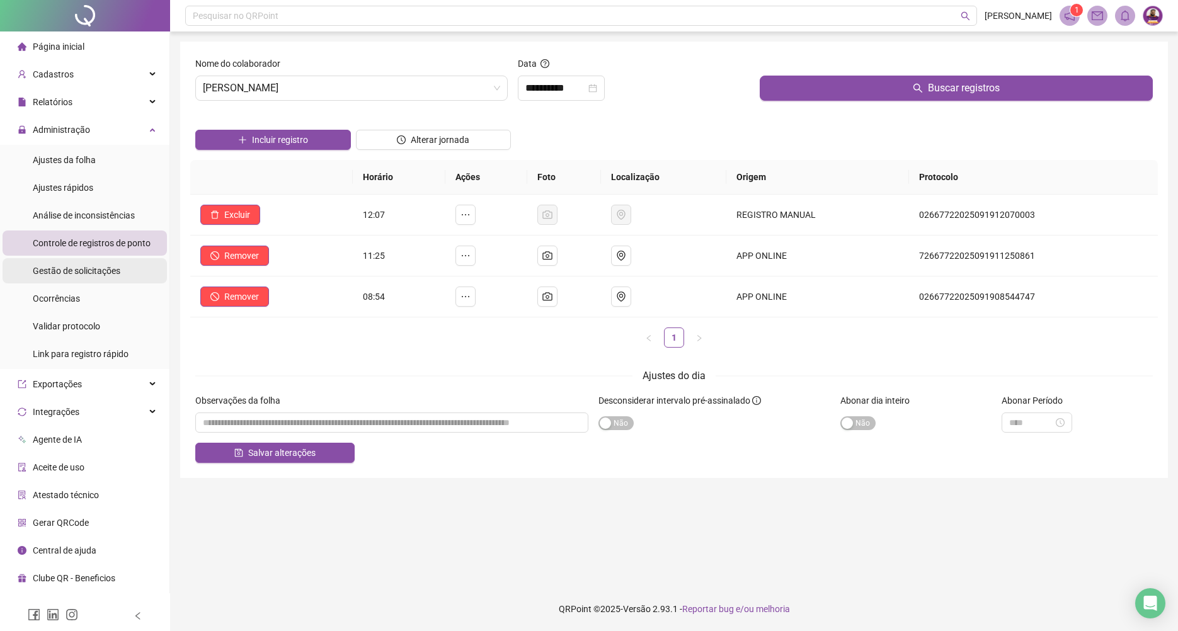
click at [84, 271] on span "Gestão de solicitações" at bounding box center [77, 271] width 88 height 10
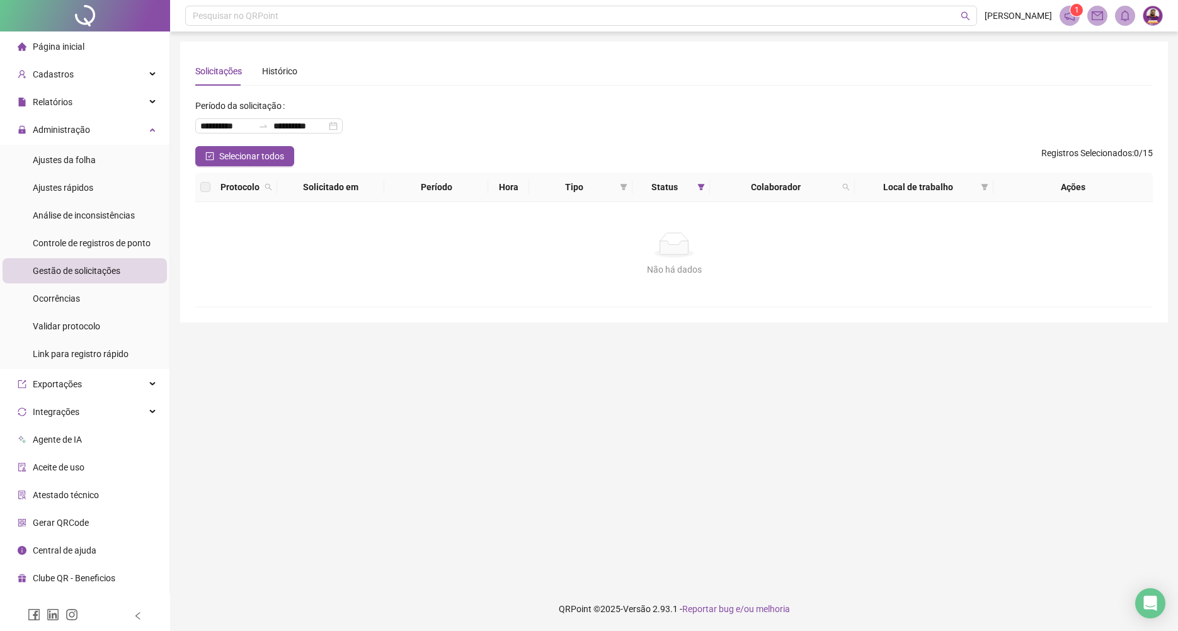
click at [111, 45] on li "Página inicial" at bounding box center [85, 46] width 164 height 25
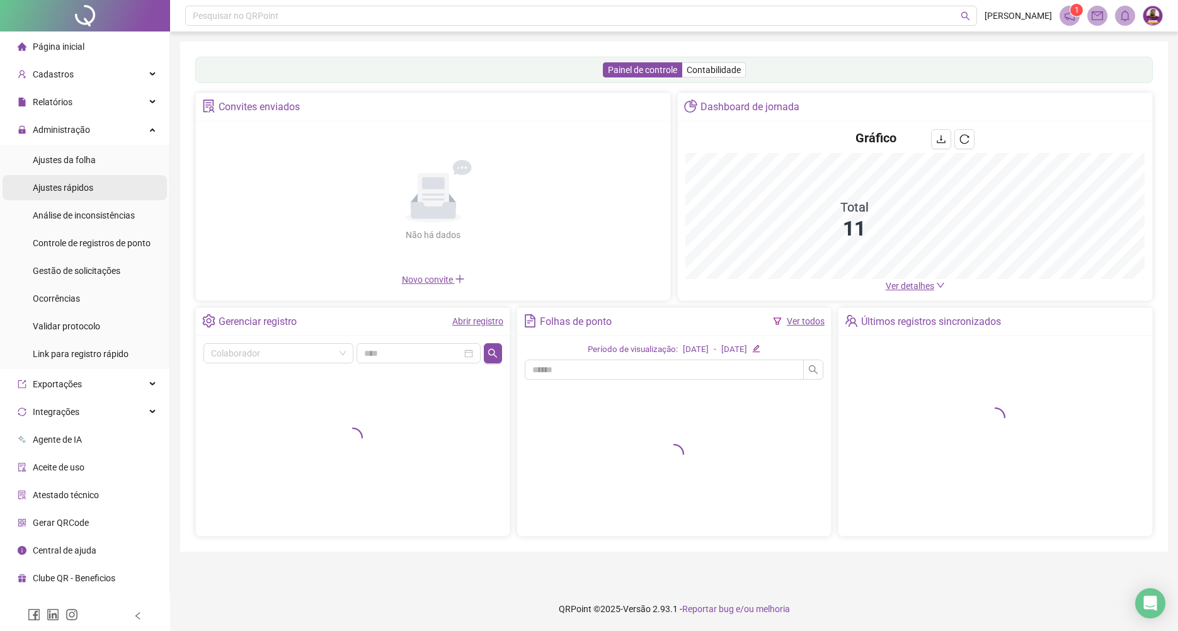
click at [139, 97] on div "Relatórios" at bounding box center [85, 101] width 164 height 25
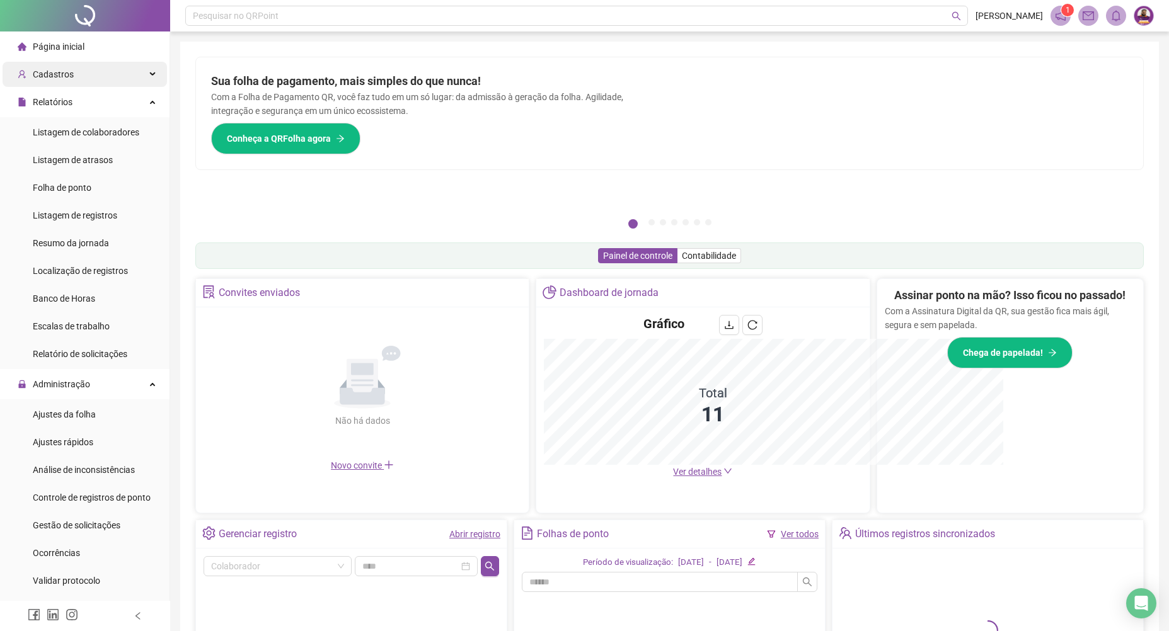
click at [142, 76] on div "Cadastros" at bounding box center [85, 74] width 164 height 25
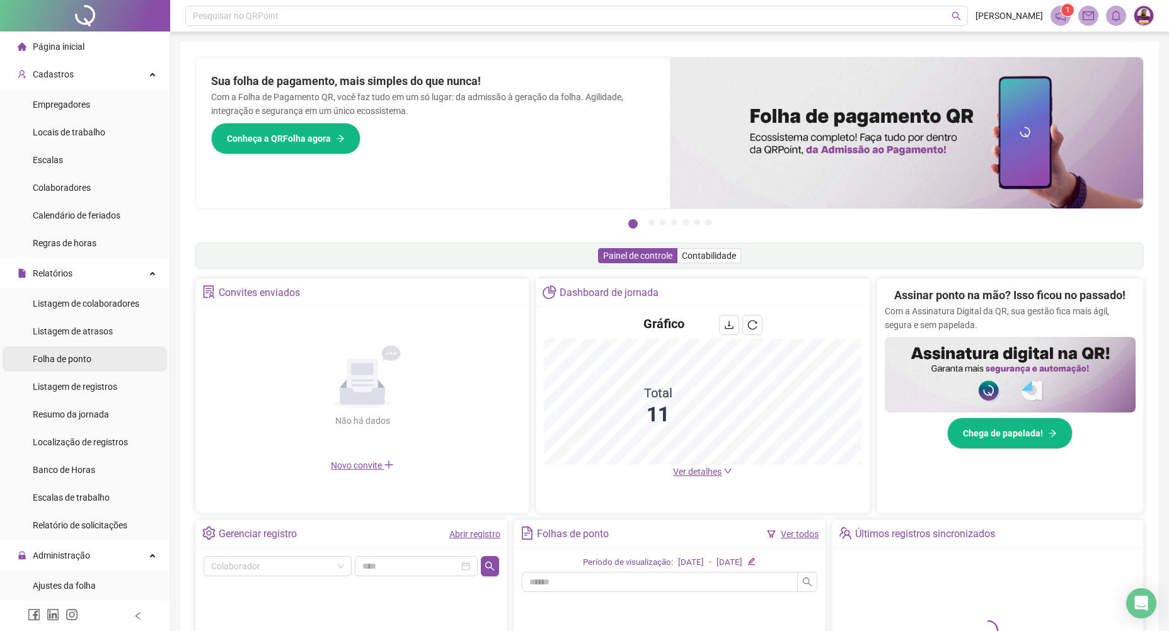
click at [91, 356] on span "Folha de ponto" at bounding box center [62, 359] width 59 height 10
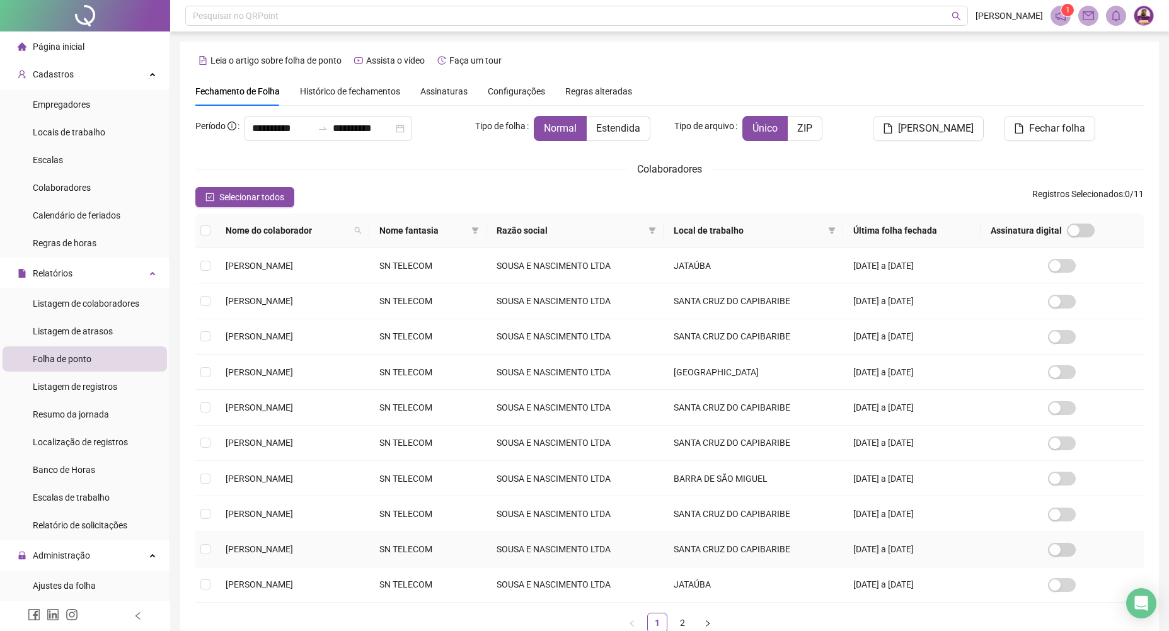
click at [214, 555] on td at bounding box center [205, 550] width 20 height 35
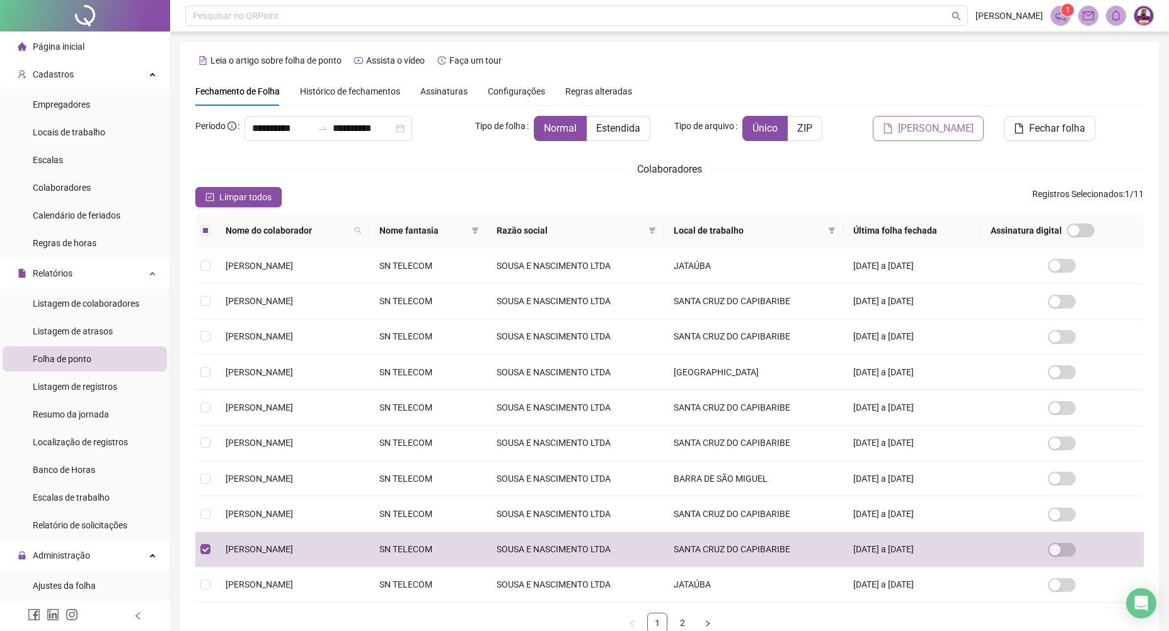
click at [941, 135] on span "[PERSON_NAME]" at bounding box center [936, 128] width 76 height 15
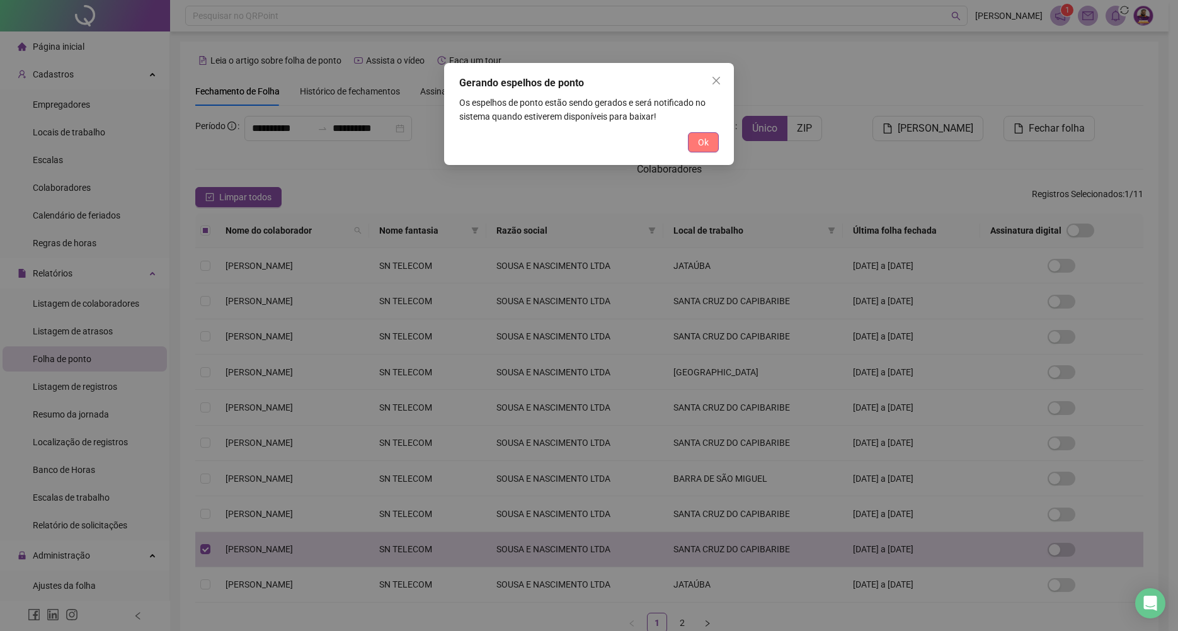
click at [697, 145] on button "Ok" at bounding box center [703, 142] width 31 height 20
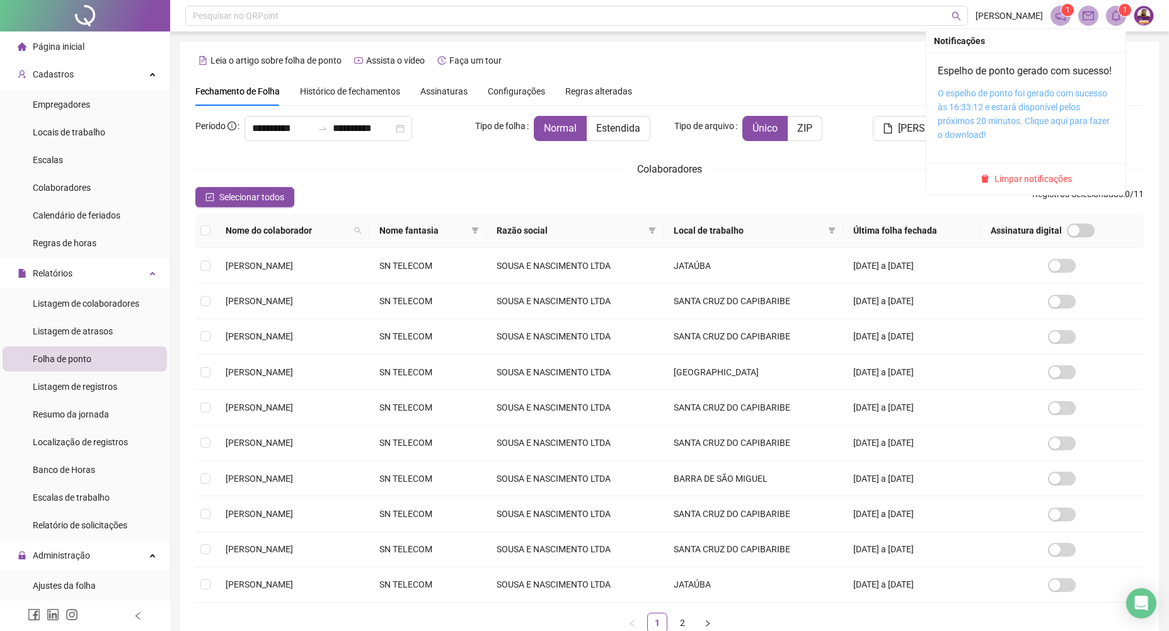
click at [1024, 123] on link "O espelho de ponto foi gerado com sucesso às 16:33:12 e estará disponível pelos…" at bounding box center [1024, 114] width 172 height 52
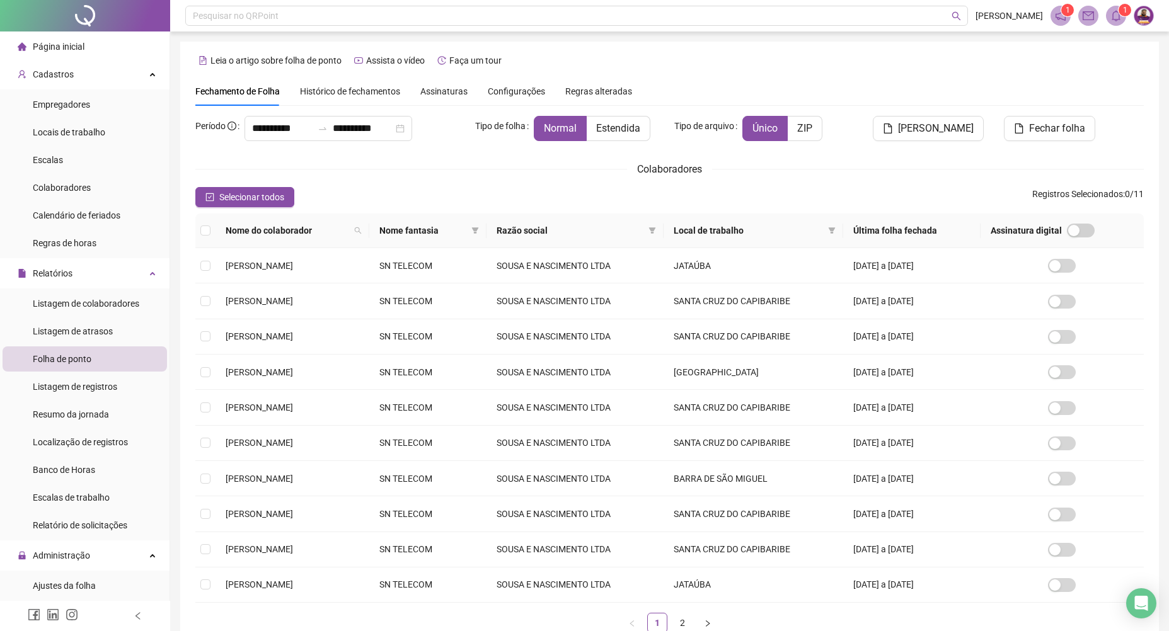
drag, startPoint x: 79, startPoint y: 42, endPoint x: 249, endPoint y: 0, distance: 175.2
click at [79, 42] on span "Página inicial" at bounding box center [59, 47] width 52 height 10
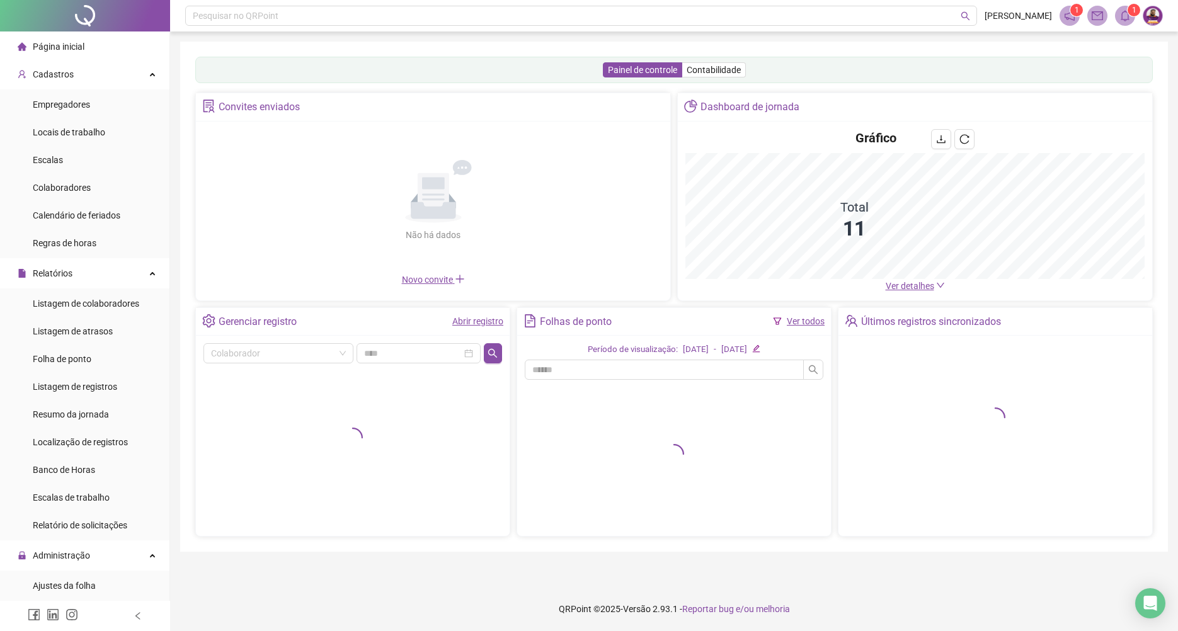
click at [467, 325] on link "Abrir registro" at bounding box center [477, 321] width 51 height 10
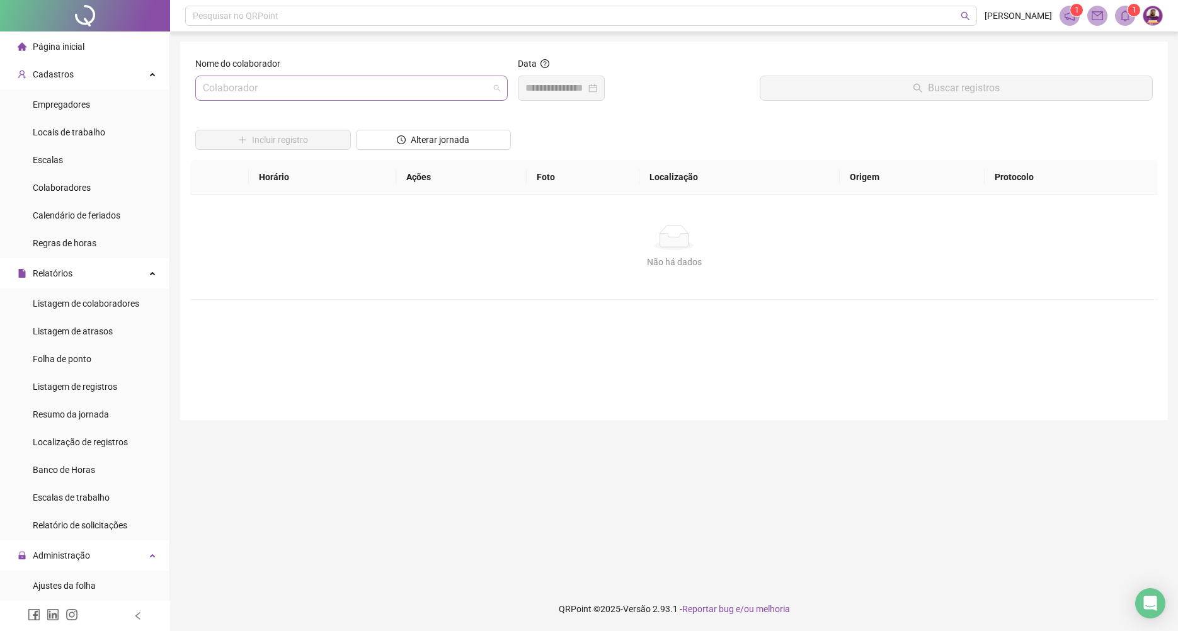
click at [412, 91] on input "search" at bounding box center [346, 88] width 286 height 24
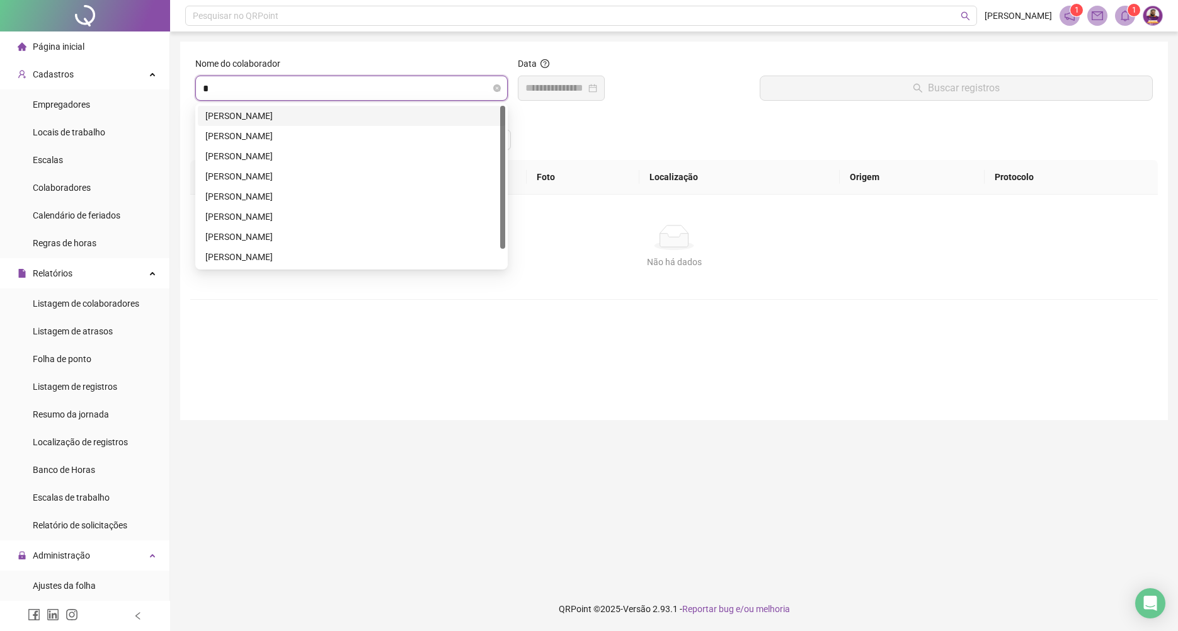
type input "**"
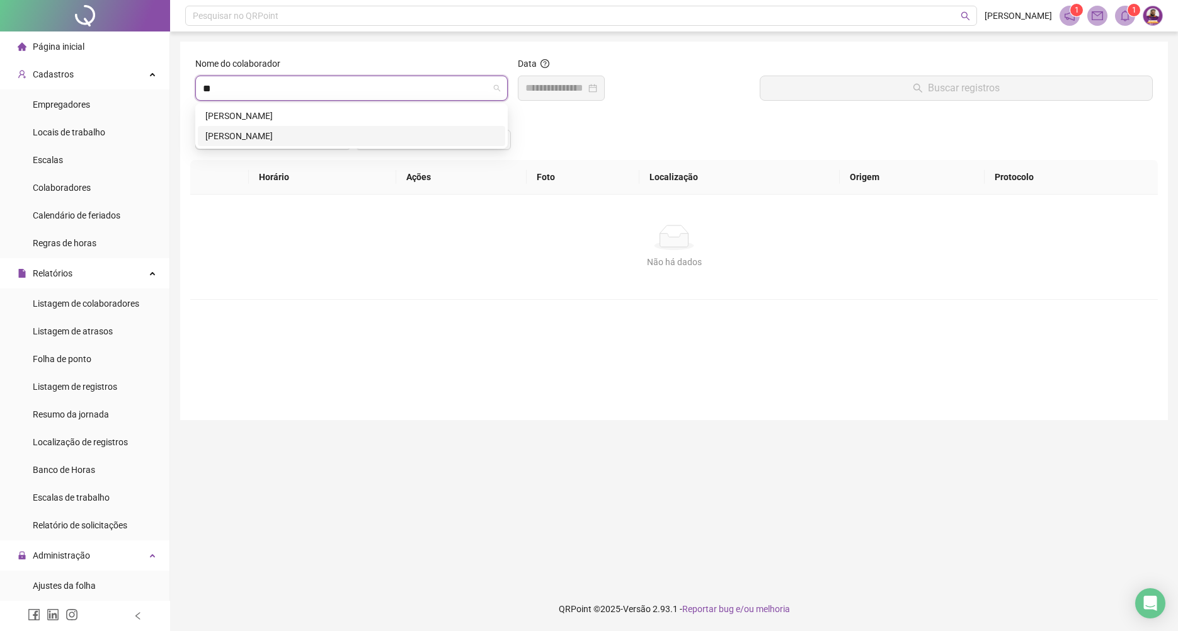
click at [431, 142] on div "[PERSON_NAME]" at bounding box center [351, 136] width 292 height 14
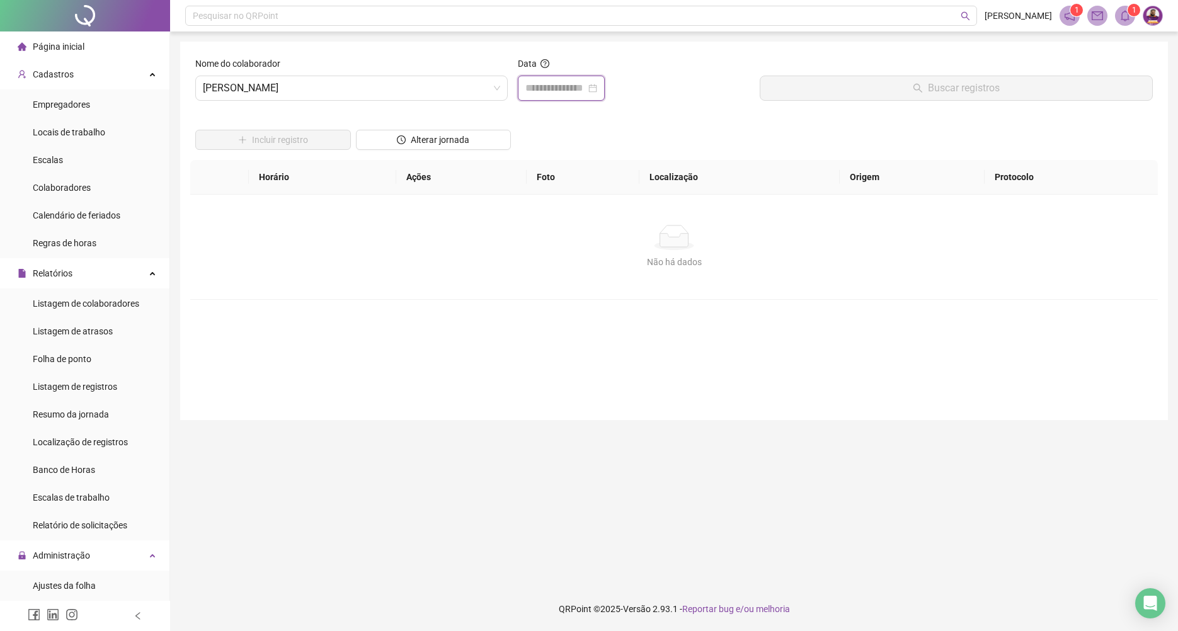
click at [586, 92] on input at bounding box center [556, 88] width 60 height 15
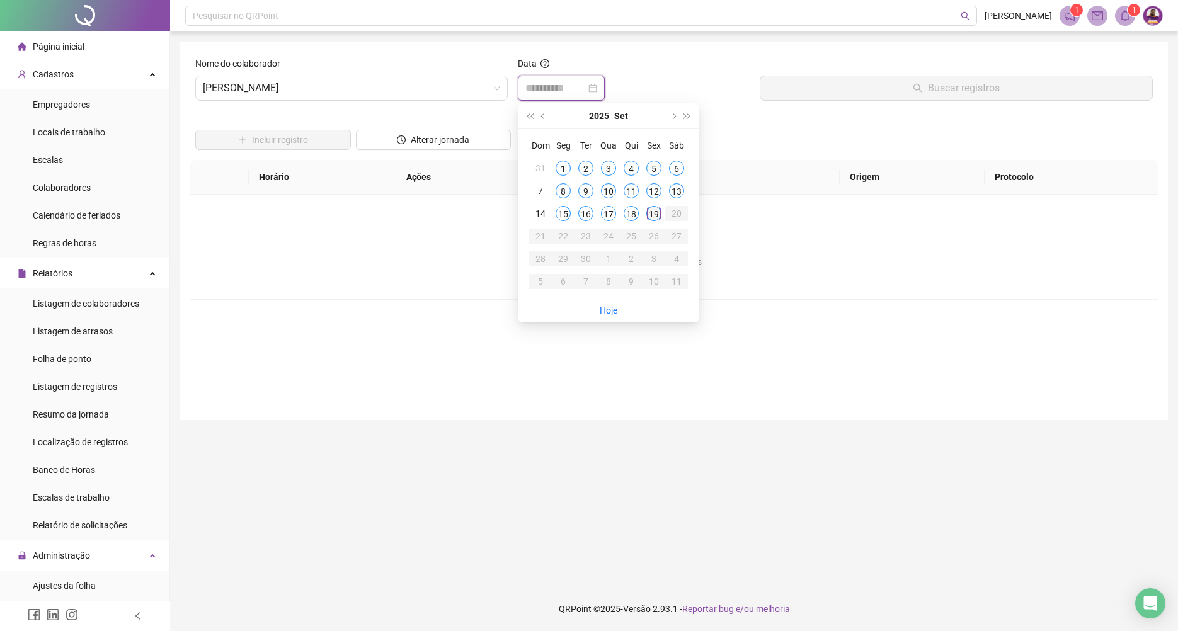
type input "**********"
click at [649, 215] on div "19" at bounding box center [654, 213] width 15 height 15
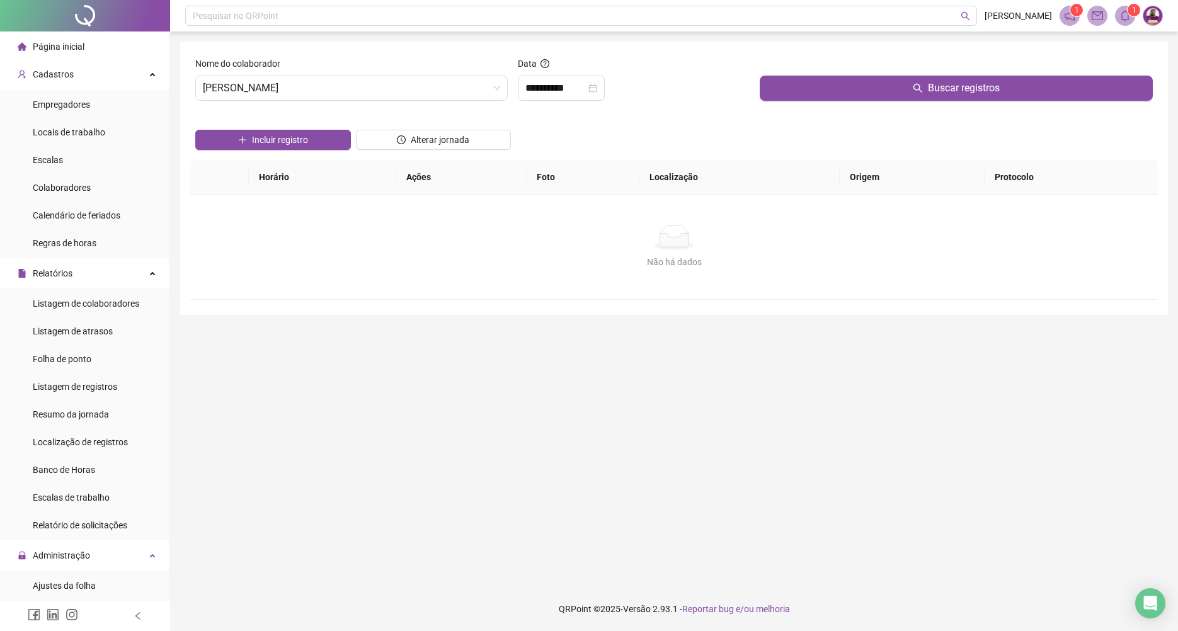
click at [817, 71] on div at bounding box center [956, 66] width 393 height 19
click at [822, 84] on button "Buscar registros" at bounding box center [956, 88] width 393 height 25
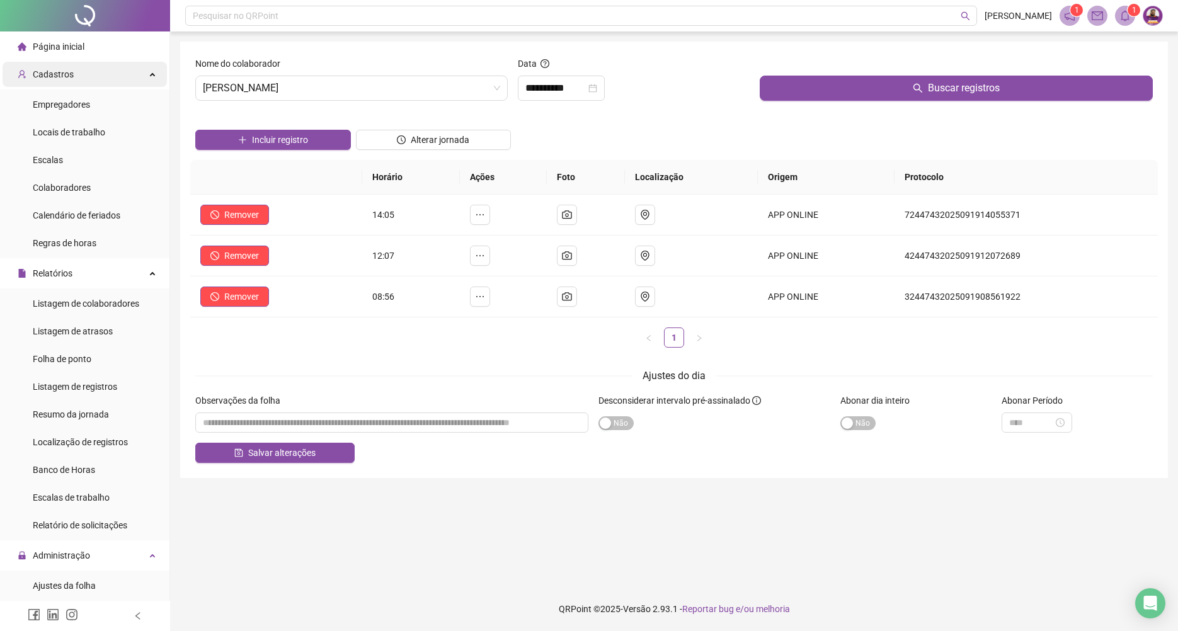
click at [77, 86] on div "Cadastros" at bounding box center [85, 74] width 164 height 25
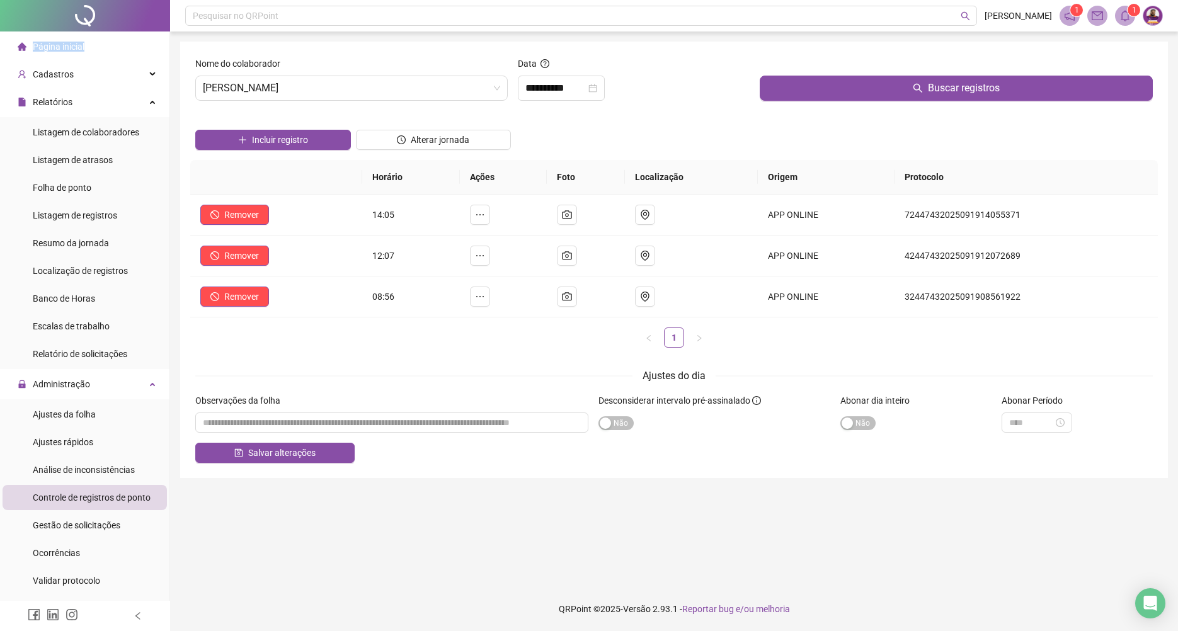
drag, startPoint x: 83, startPoint y: 38, endPoint x: 84, endPoint y: 46, distance: 8.3
click at [84, 37] on li "Página inicial" at bounding box center [85, 46] width 164 height 25
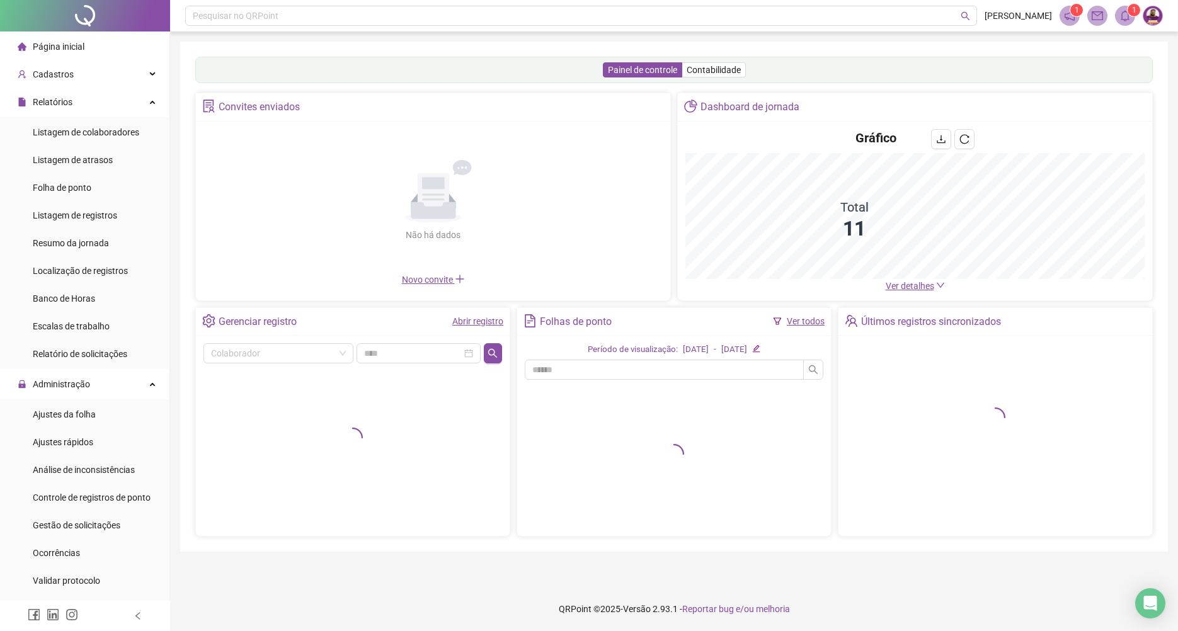
click at [362, 57] on div "Painel de controle Contabilidade" at bounding box center [674, 70] width 958 height 26
